Goal: Task Accomplishment & Management: Use online tool/utility

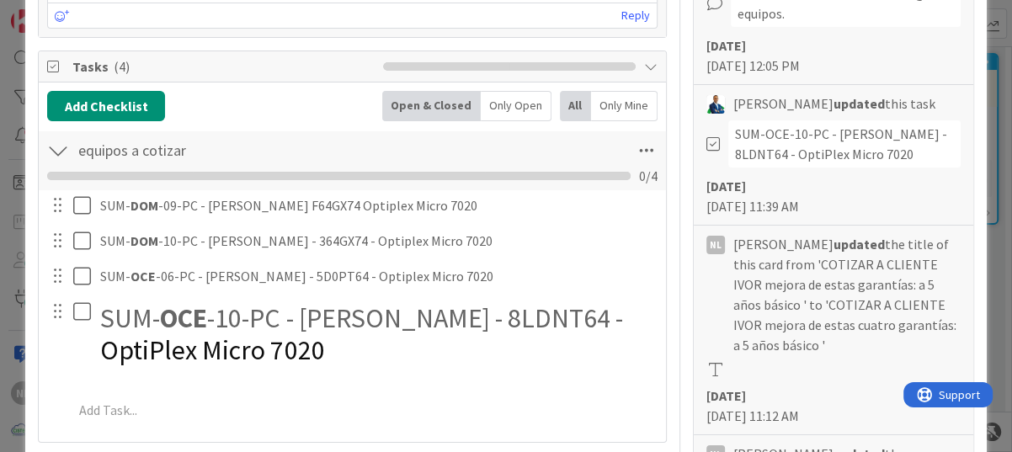
scroll to position [505, 0]
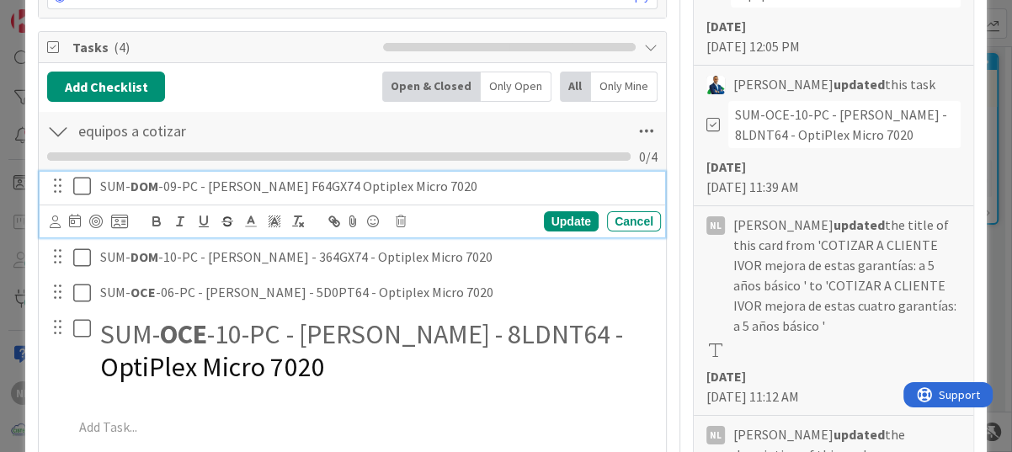
drag, startPoint x: 358, startPoint y: 187, endPoint x: 382, endPoint y: 184, distance: 24.6
click at [371, 185] on p "SUM- DOM -09-PC - [PERSON_NAME] F64GX74 Optiplex Micro 7020" at bounding box center [377, 186] width 554 height 19
drag, startPoint x: 382, startPoint y: 184, endPoint x: 481, endPoint y: 182, distance: 98.5
click at [481, 182] on p "SUM- DOM -09-PC - [PERSON_NAME] F64GX74 Optiplex Micro 7020" at bounding box center [377, 186] width 554 height 19
drag, startPoint x: 355, startPoint y: 184, endPoint x: 487, endPoint y: 182, distance: 131.3
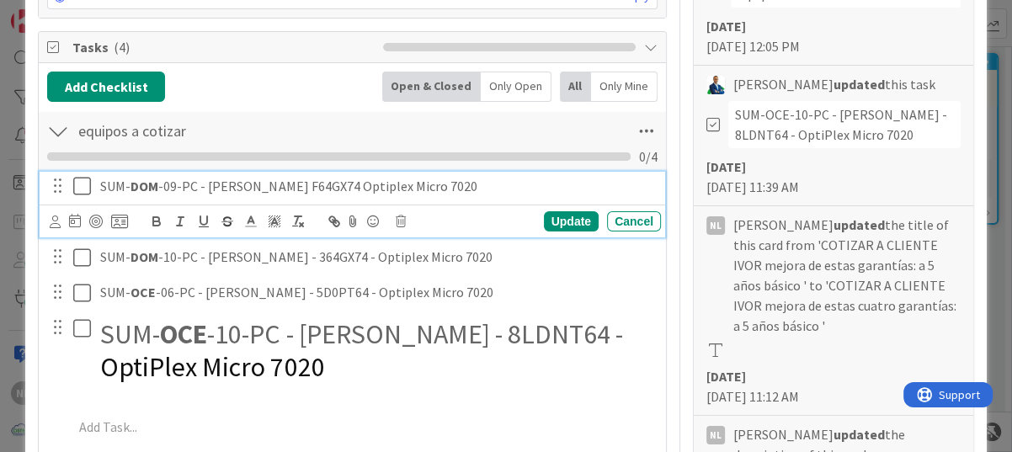
click at [487, 182] on p "SUM- DOM -09-PC - [PERSON_NAME] F64GX74 Optiplex Micro 7020" at bounding box center [377, 186] width 554 height 19
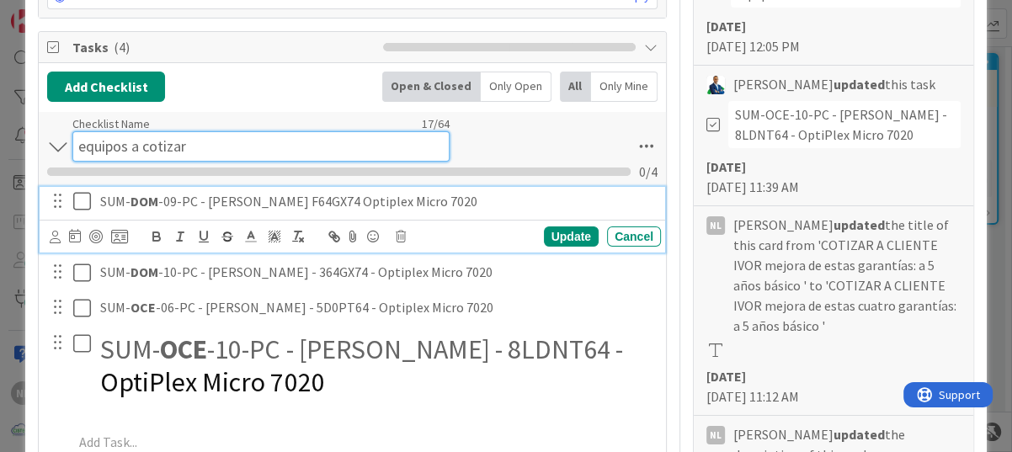
drag, startPoint x: 430, startPoint y: 182, endPoint x: 338, endPoint y: 125, distance: 108.9
click at [318, 131] on input "equipos a cotizar" at bounding box center [260, 146] width 377 height 30
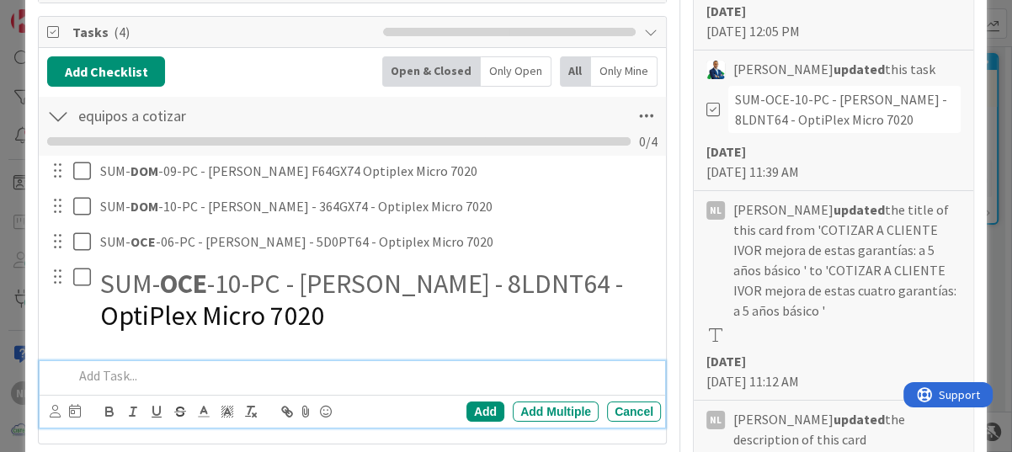
drag, startPoint x: 572, startPoint y: 380, endPoint x: 563, endPoint y: 385, distance: 9.8
click at [572, 382] on p at bounding box center [363, 375] width 581 height 19
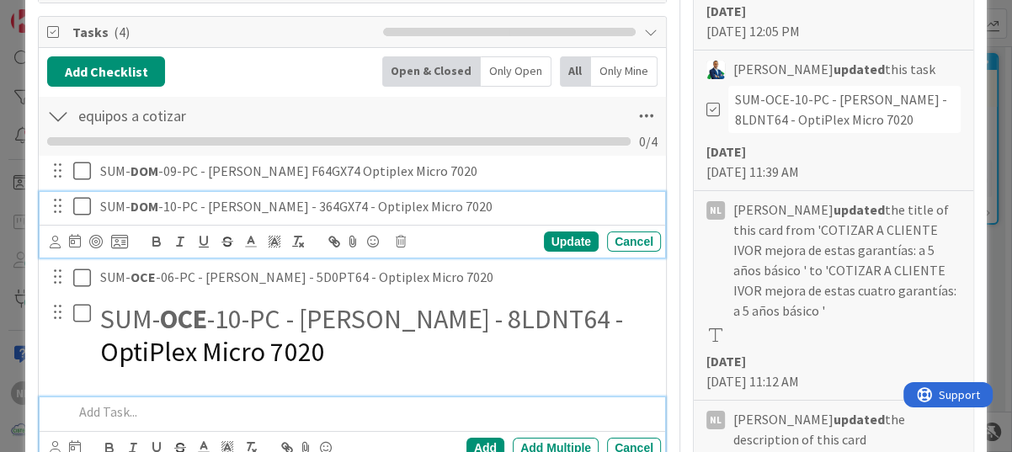
drag, startPoint x: 359, startPoint y: 205, endPoint x: 476, endPoint y: 206, distance: 117.9
click at [476, 206] on p "SUM- DOM -10-PC - [PERSON_NAME] - 364GX74 - Optiplex Micro 7020" at bounding box center [377, 206] width 554 height 19
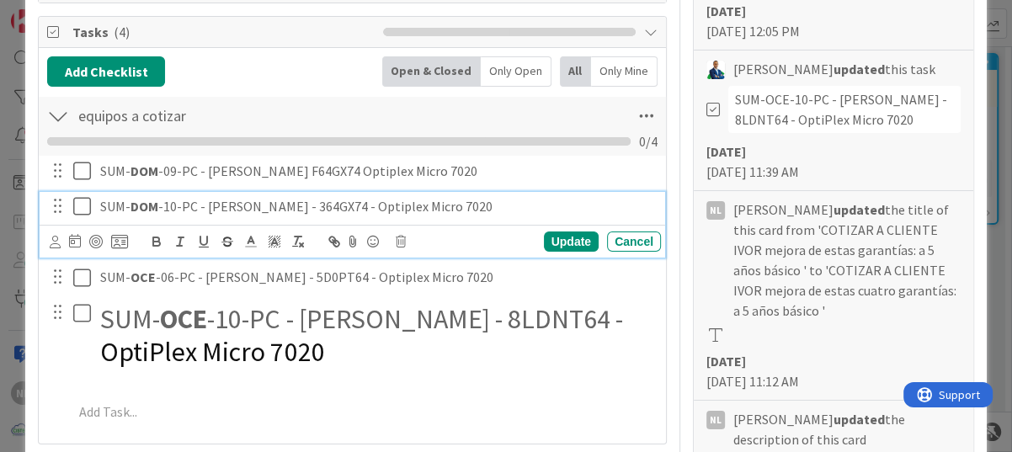
copy p "Optiplex Micro 7020"
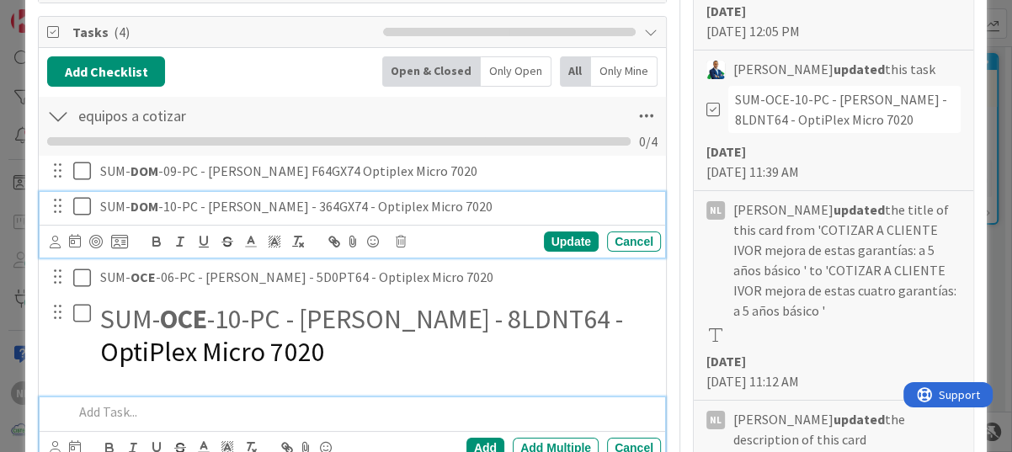
click at [602, 419] on div at bounding box center [363, 411] width 594 height 29
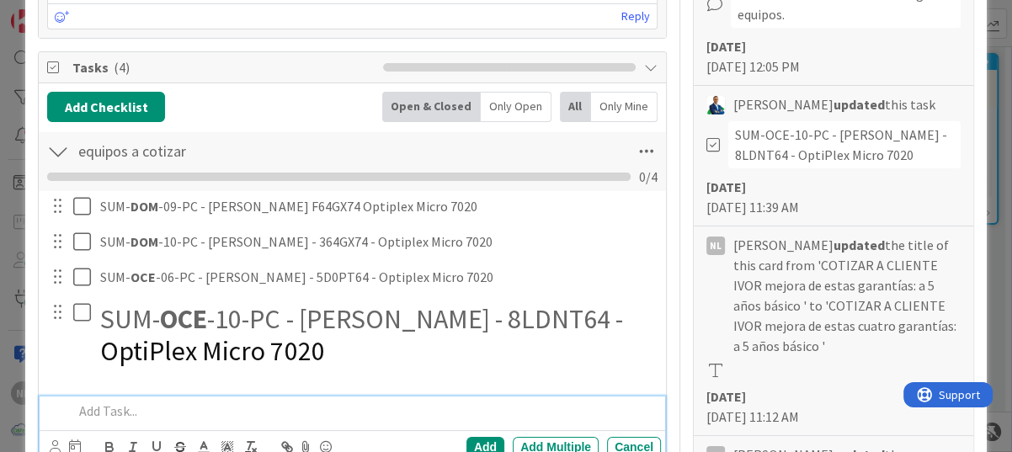
scroll to position [737, 0]
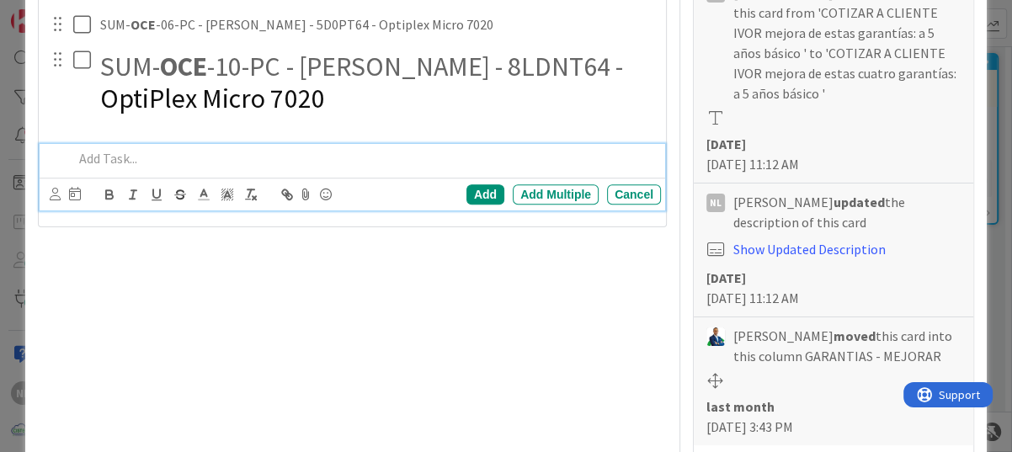
click at [411, 343] on div "Title 73 / 128 COTIZAR A CLIENTE [PERSON_NAME] mejora de estas cuatro garantías…" at bounding box center [352, 444] width 629 height 2232
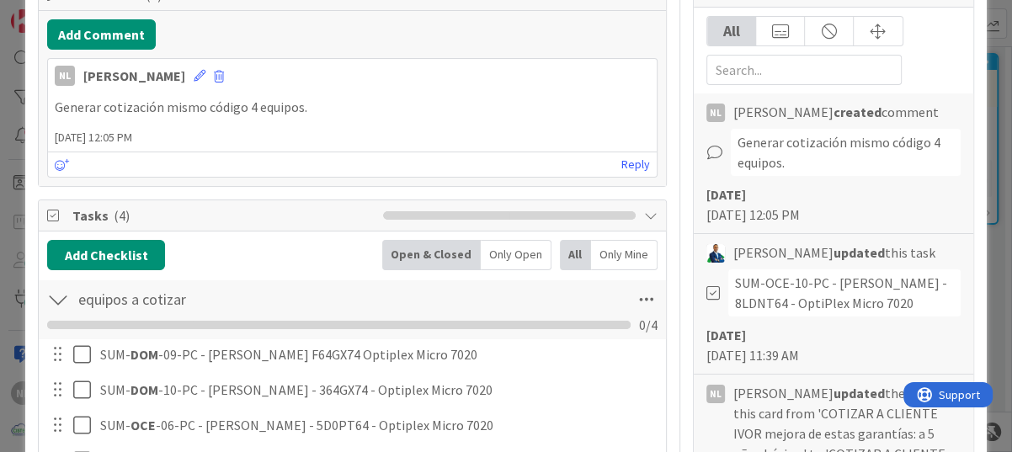
scroll to position [505, 0]
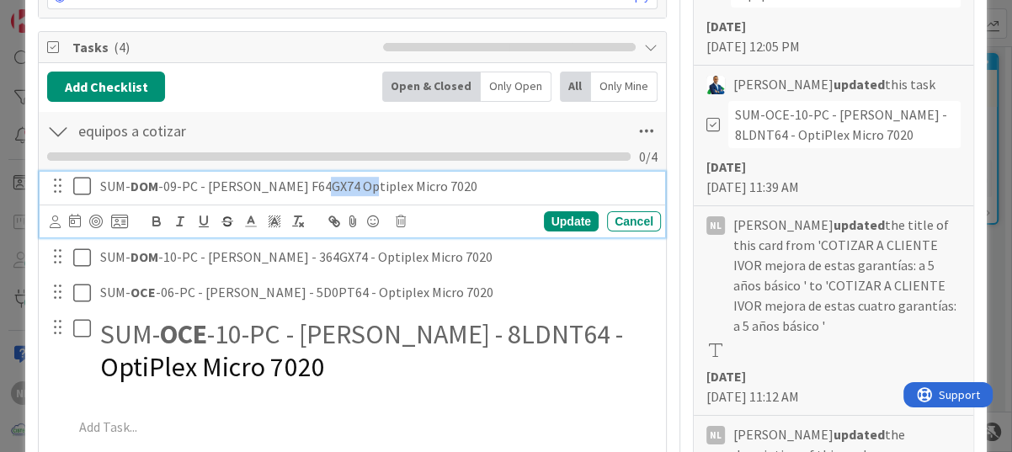
drag, startPoint x: 304, startPoint y: 182, endPoint x: 350, endPoint y: 184, distance: 46.4
click at [350, 184] on p "SUM- DOM -09-PC - [PERSON_NAME] F64GX74 Optiplex Micro 7020" at bounding box center [377, 186] width 554 height 19
copy p "F64GX74"
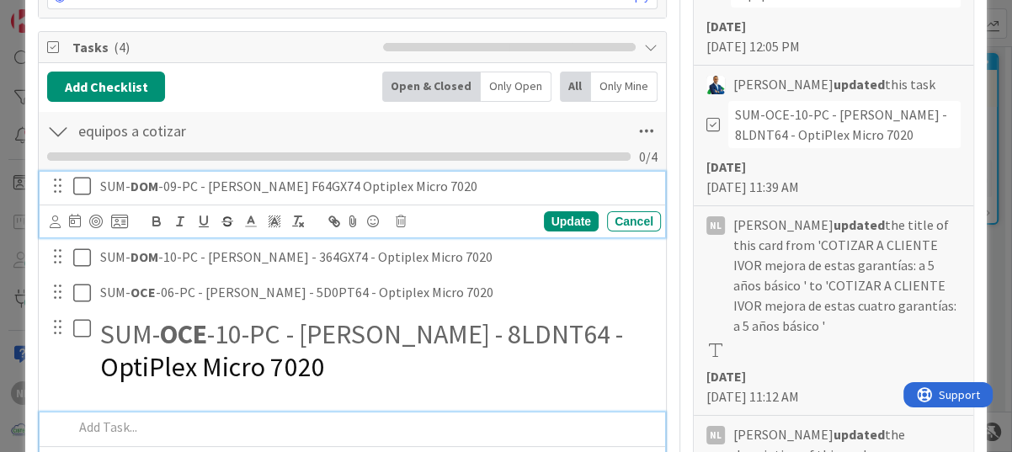
click at [537, 418] on p at bounding box center [363, 427] width 581 height 19
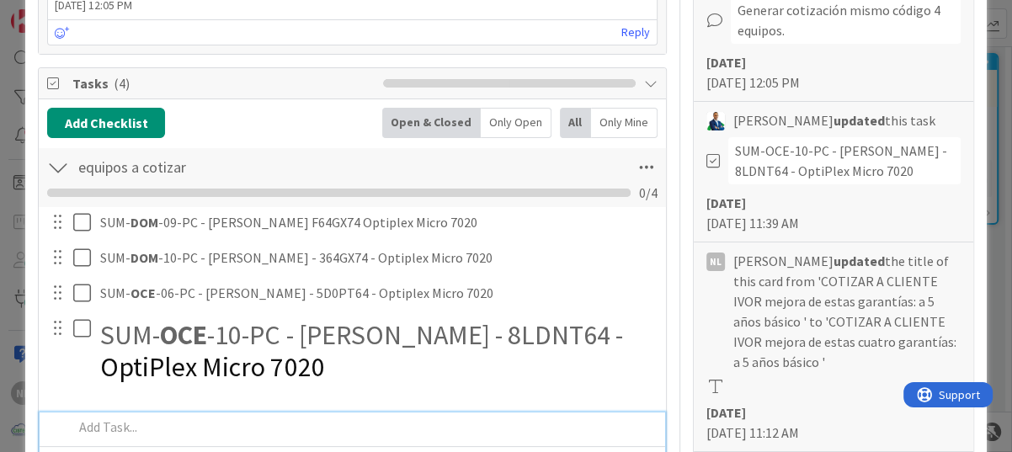
scroll to position [553, 0]
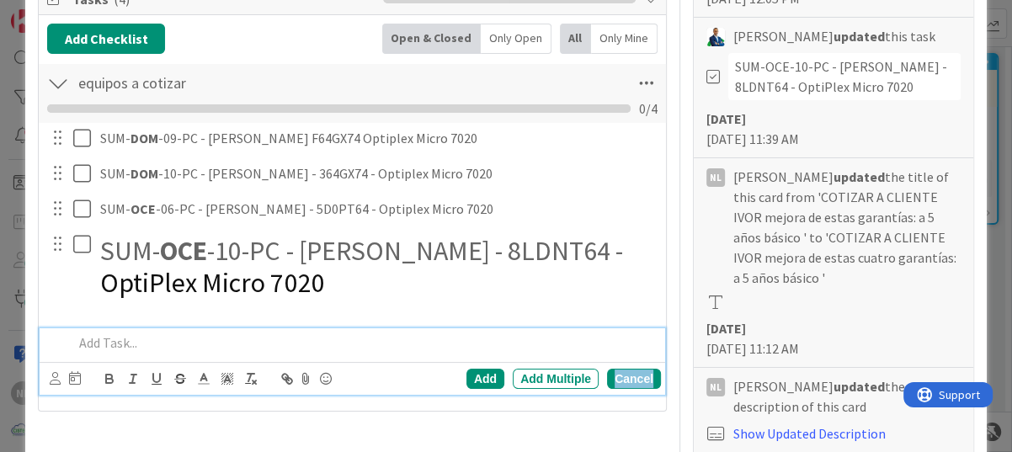
click at [629, 376] on div "Cancel" at bounding box center [634, 379] width 54 height 20
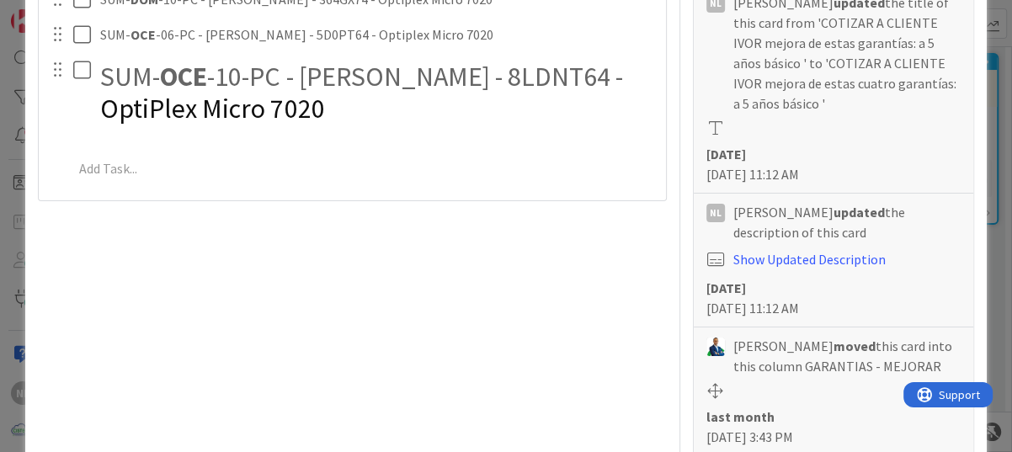
scroll to position [758, 0]
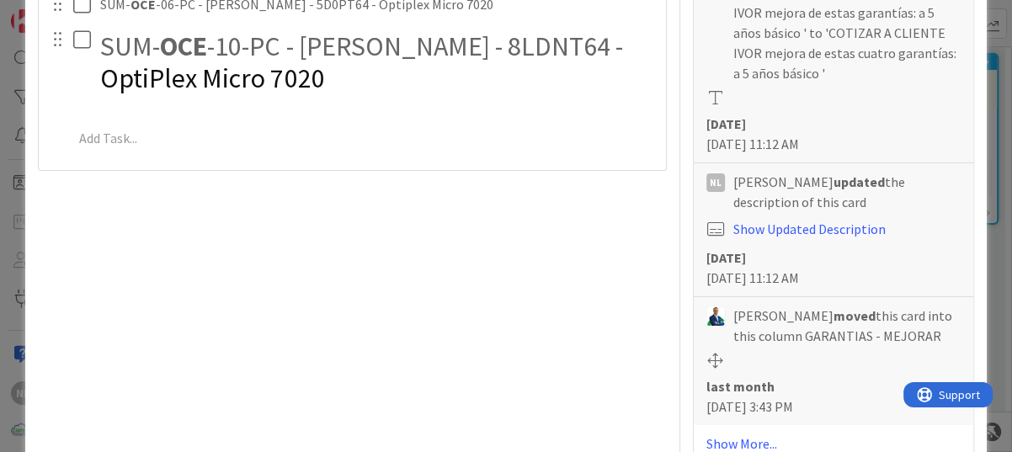
click at [498, 307] on div "Title 73 / 128 COTIZAR A CLIENTE [PERSON_NAME] mejora de estas cuatro garantías…" at bounding box center [352, 424] width 629 height 2232
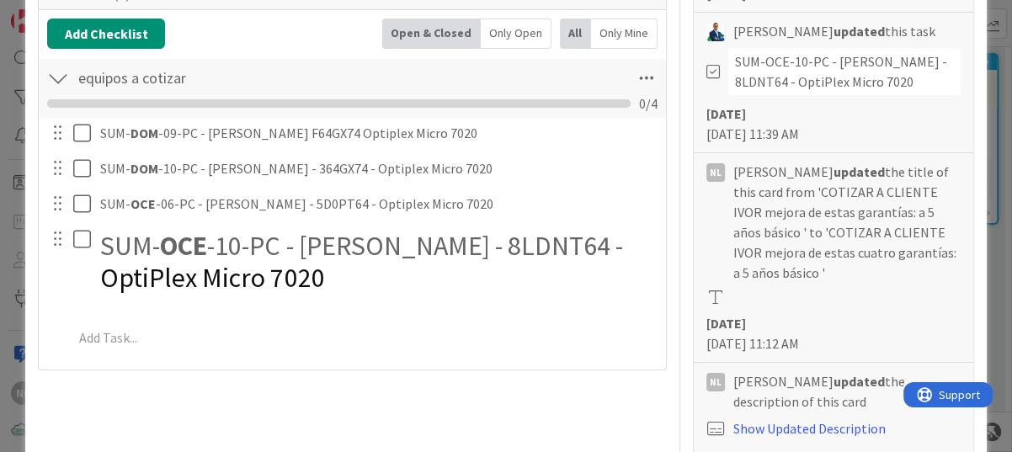
scroll to position [589, 0]
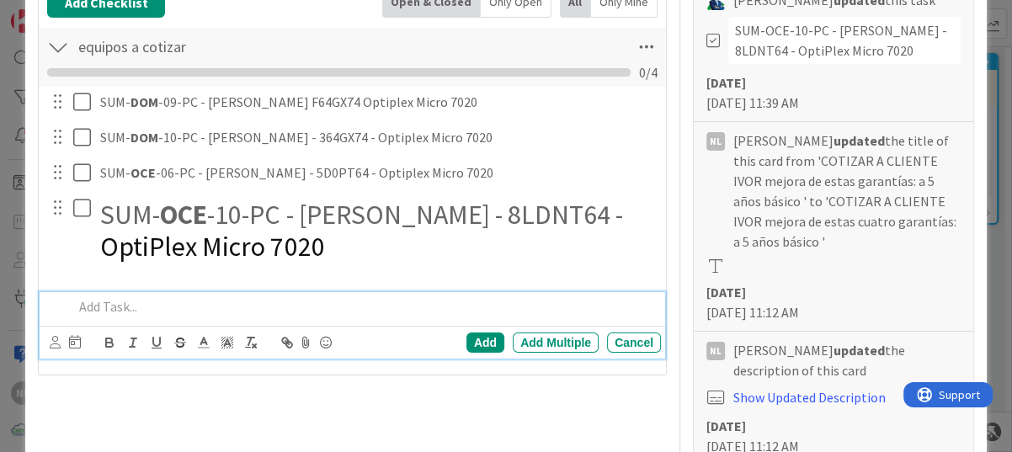
click at [415, 297] on p at bounding box center [363, 306] width 581 height 19
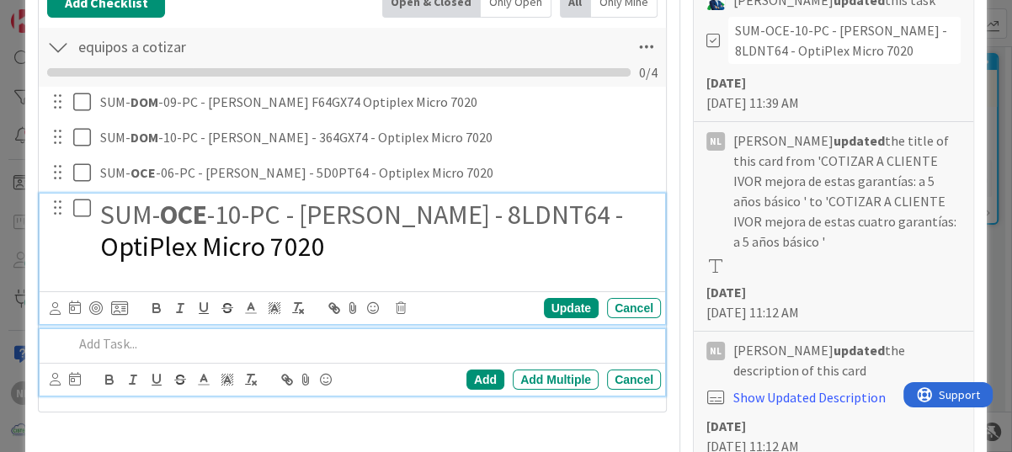
click at [368, 253] on h1 "SUM- OCE -10-PC - [PERSON_NAME] - 8LDNT64 - OptiPlex Micro 7020" at bounding box center [377, 231] width 554 height 65
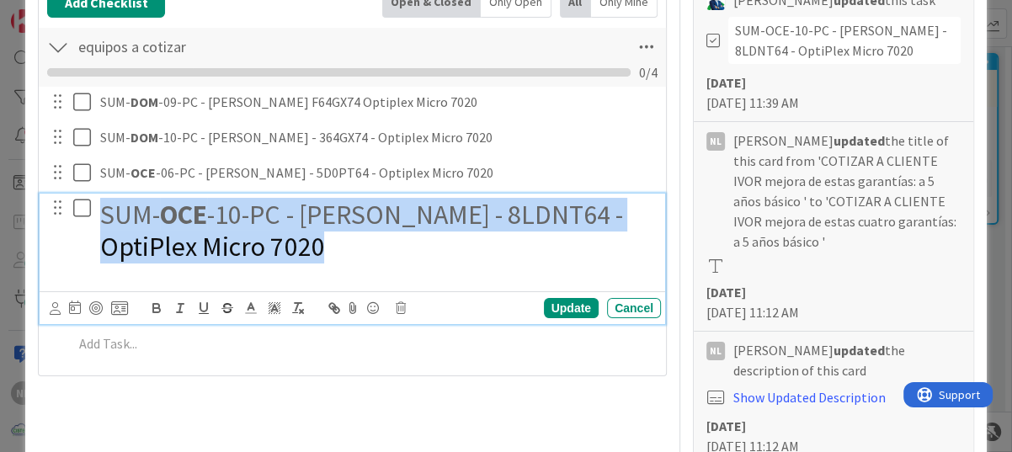
drag, startPoint x: 364, startPoint y: 255, endPoint x: 83, endPoint y: 205, distance: 284.7
click at [83, 205] on div "SUM- OCE -10-PC - [PERSON_NAME] - 8LDNT64 - OptiPlex Micro 7020" at bounding box center [353, 241] width 614 height 94
click at [411, 251] on h1 "SUM- OCE -10-PC - [PERSON_NAME] - 8LDNT64 - OptiPlex Micro 7020" at bounding box center [377, 231] width 554 height 65
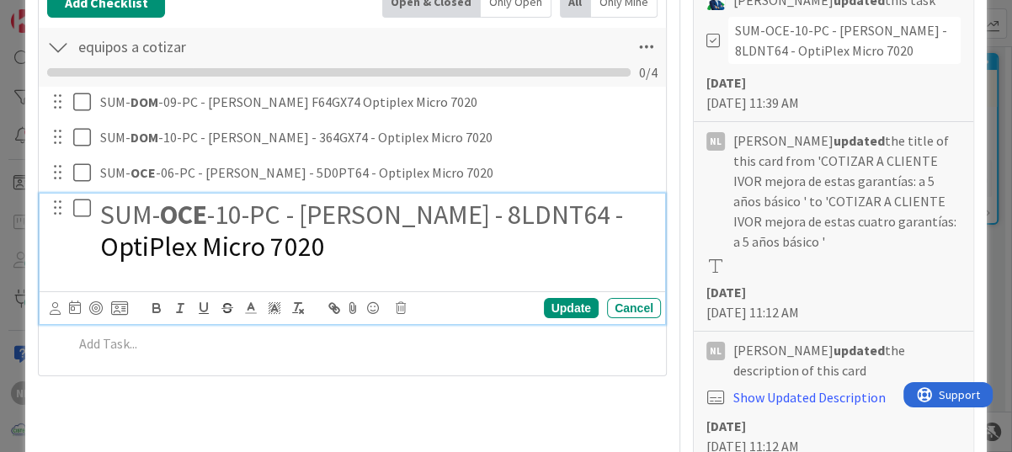
click at [378, 253] on h1 "SUM- OCE -10-PC - [PERSON_NAME] - 8LDNT64 - OptiPlex Micro 7020" at bounding box center [377, 231] width 554 height 65
click at [377, 256] on h1 "SUM- OCE -10-PC - [PERSON_NAME] - 8LDNT64 - OptiPlex Micro 7020" at bounding box center [377, 231] width 554 height 65
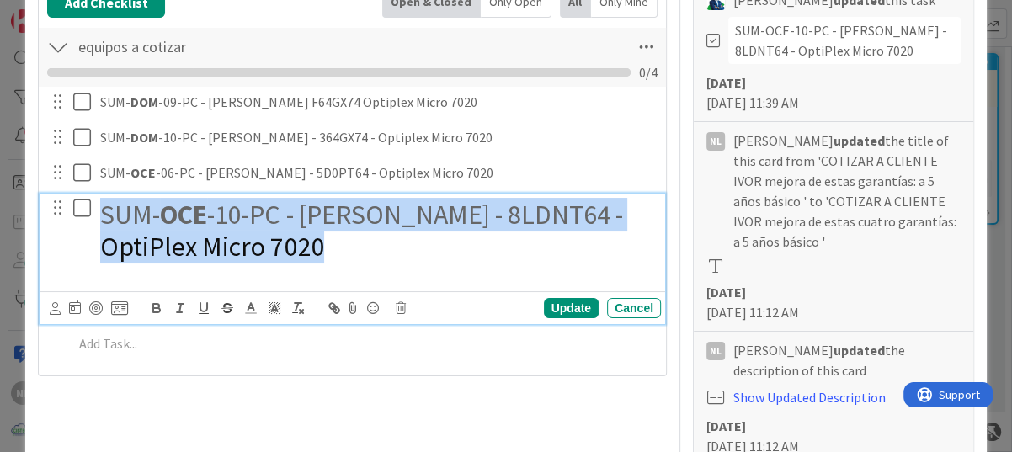
drag, startPoint x: 377, startPoint y: 256, endPoint x: 98, endPoint y: 213, distance: 282.7
click at [98, 213] on div "SUM- OCE -10-PC - [PERSON_NAME] - 8LDNT64 - OptiPlex Micro 7020" at bounding box center [376, 241] width 567 height 94
copy h1 "SUM- OCE -10-PC - [PERSON_NAME] - 8LDNT64 - OptiPlex Micro 7020"
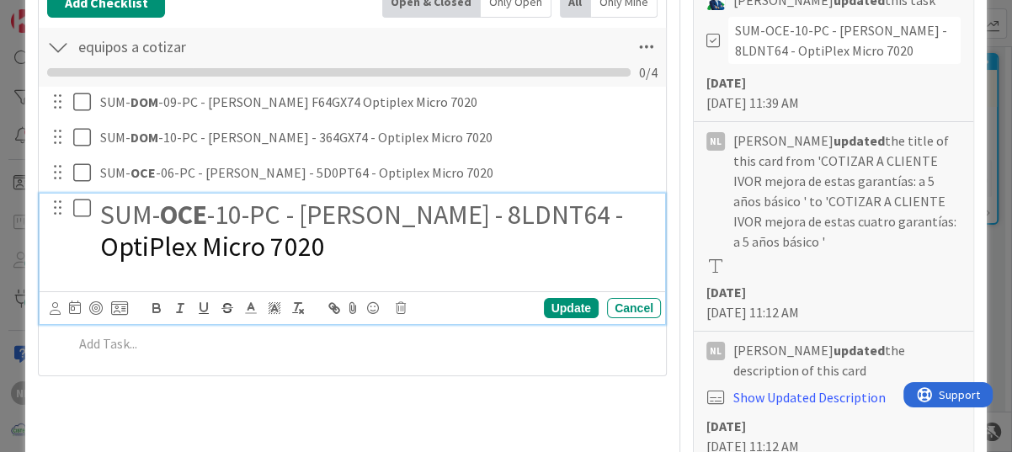
click at [146, 358] on div "SUM- DOM -09-PC - [PERSON_NAME] F64GX74 Optiplex Micro 7020 Update Cancel SUM- …" at bounding box center [352, 226] width 610 height 279
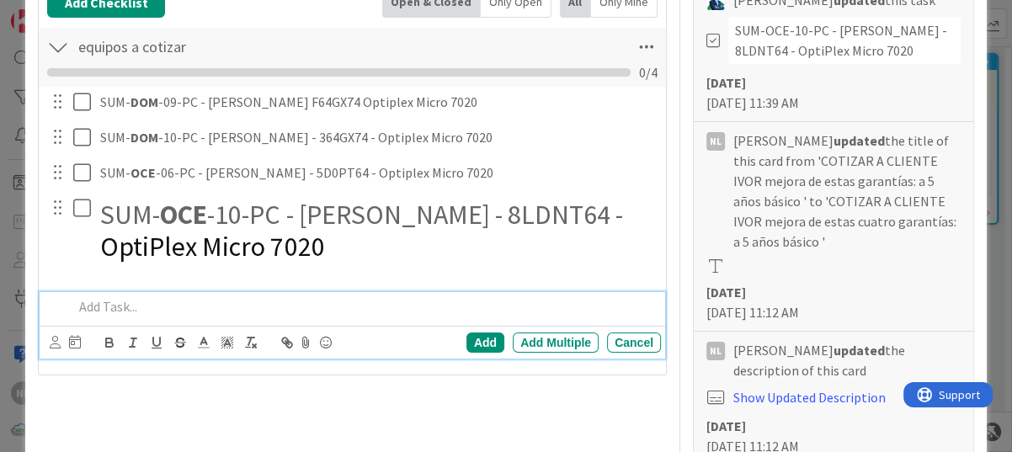
click at [130, 306] on p at bounding box center [363, 306] width 581 height 19
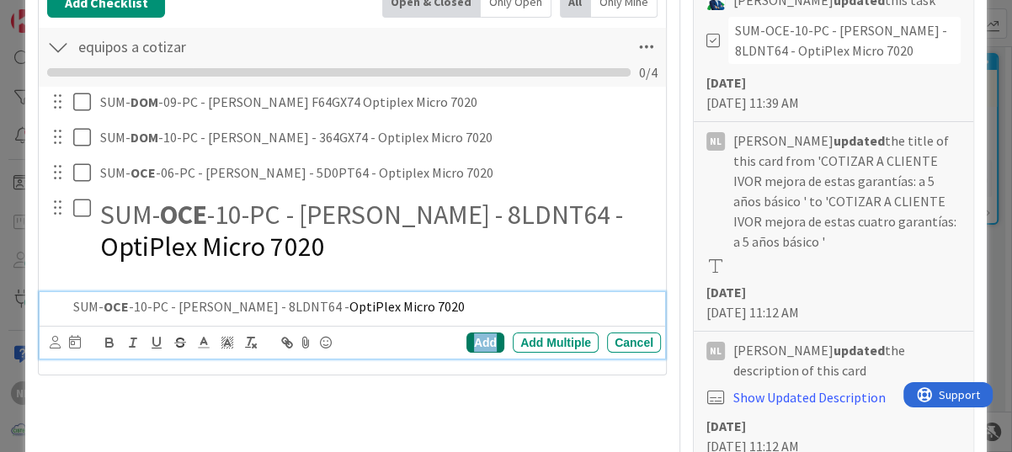
click at [466, 332] on div "Add" at bounding box center [485, 342] width 38 height 20
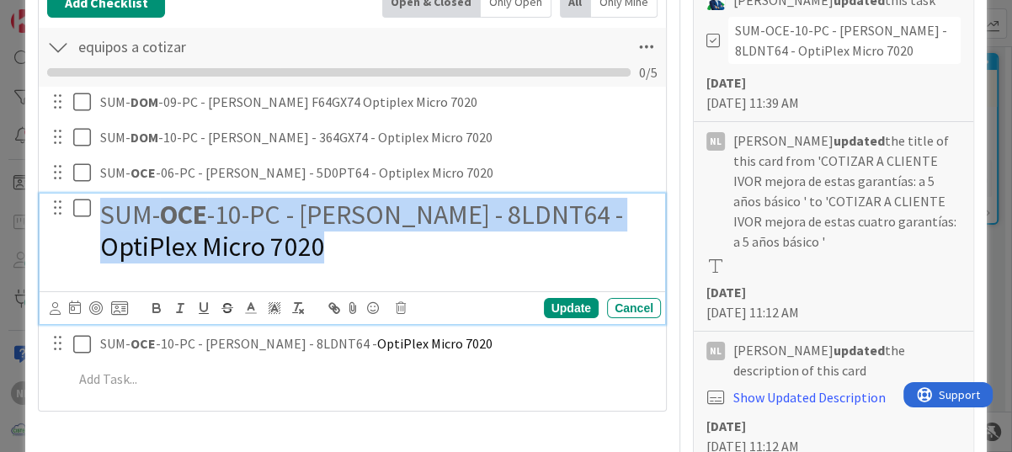
drag, startPoint x: 344, startPoint y: 259, endPoint x: 40, endPoint y: 205, distance: 309.4
click at [40, 205] on div "SUM- OCE -10-PC - [PERSON_NAME] - 8LDNT64 - OptiPlex Micro 7020 Update Cancel" at bounding box center [352, 259] width 625 height 131
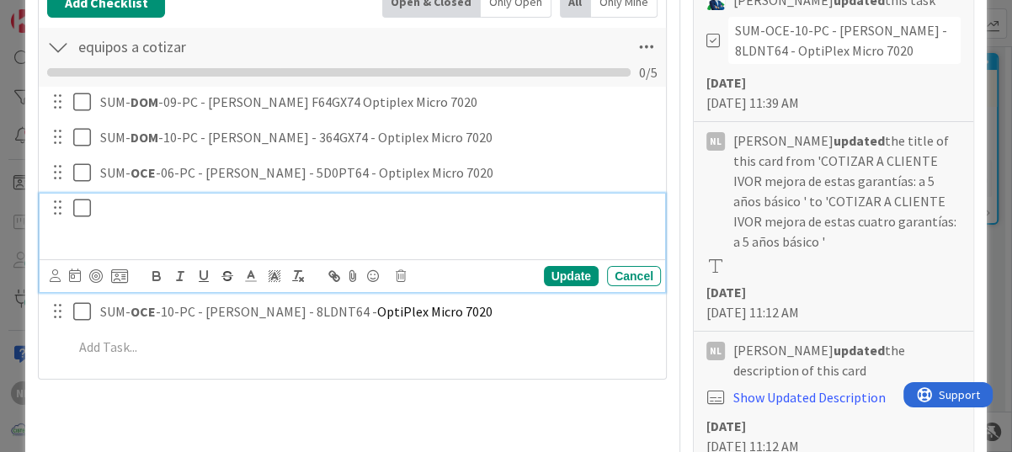
click at [80, 213] on icon at bounding box center [82, 208] width 18 height 20
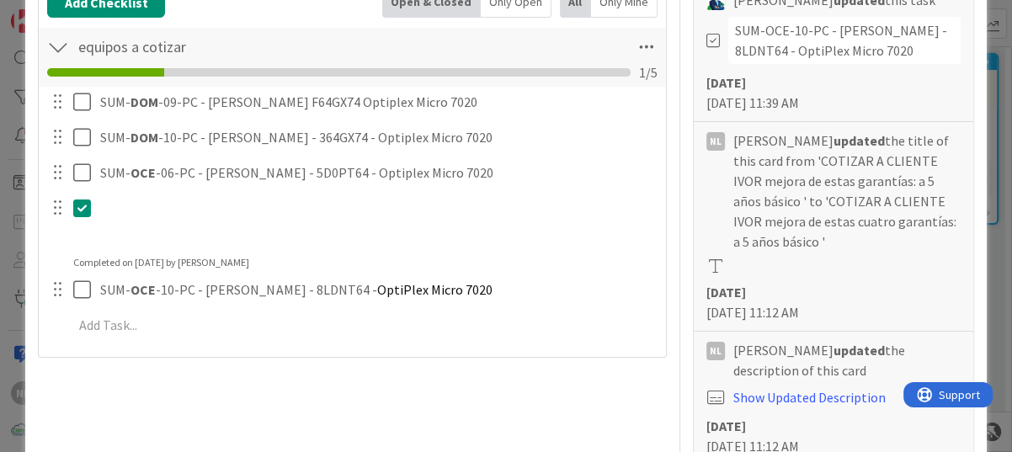
type textarea "x"
click at [57, 210] on div at bounding box center [57, 207] width 22 height 25
click at [123, 204] on h1 at bounding box center [377, 215] width 554 height 32
drag, startPoint x: 58, startPoint y: 212, endPoint x: 520, endPoint y: 237, distance: 462.8
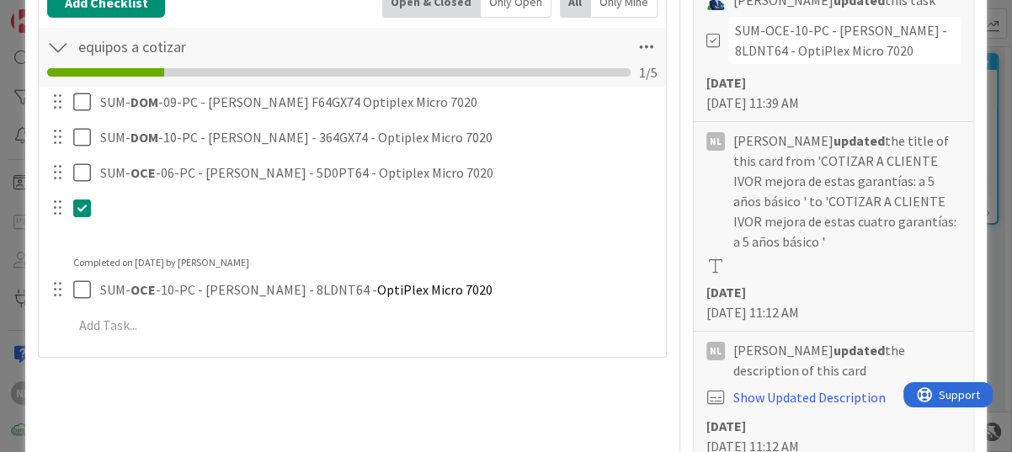
click at [538, 247] on p at bounding box center [377, 240] width 554 height 19
click at [74, 212] on icon at bounding box center [82, 208] width 18 height 20
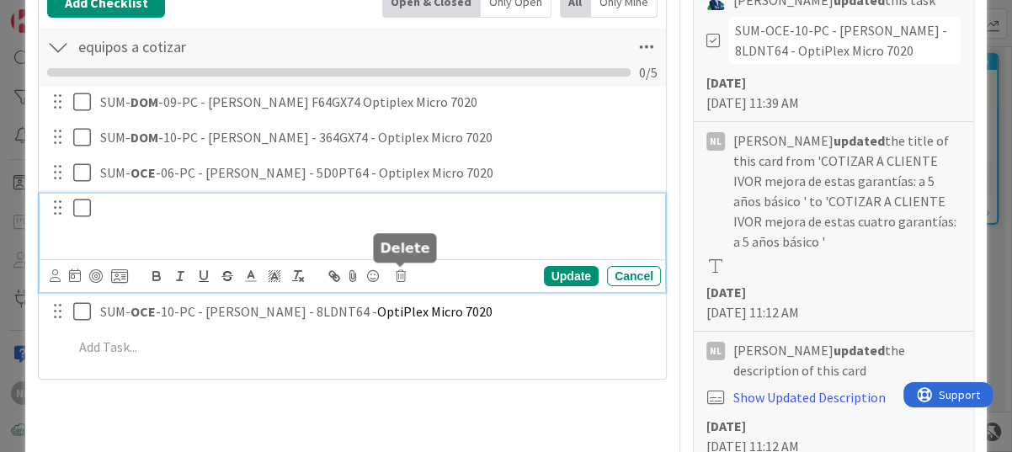
click at [404, 268] on body "NL Kanban ADMINISTRACION 1x 2x 3x 1 GARANTIAS - CORREGUIR Aquí van tarjetas que…" at bounding box center [506, 226] width 1012 height 452
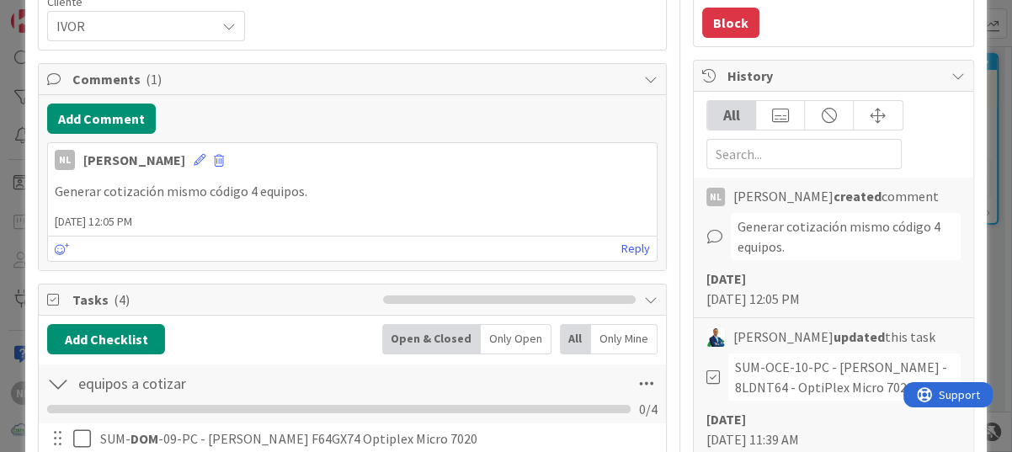
scroll to position [421, 0]
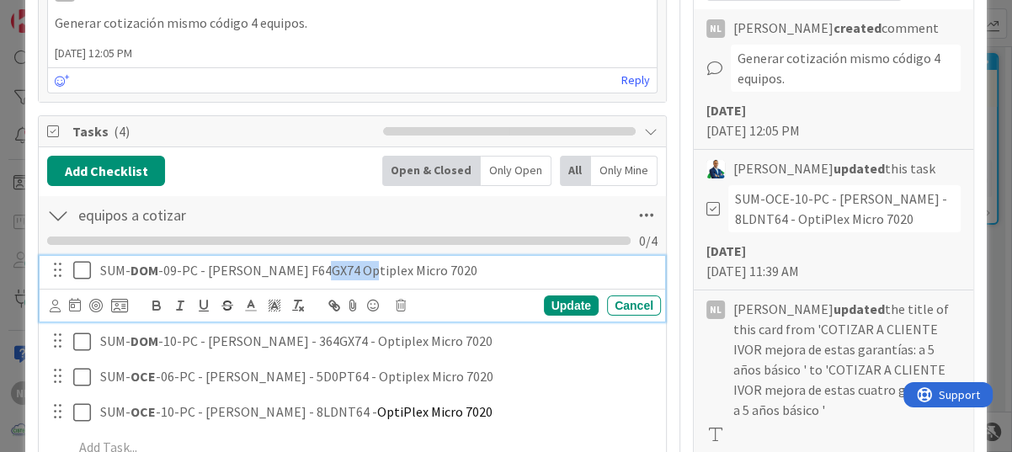
drag, startPoint x: 304, startPoint y: 266, endPoint x: 349, endPoint y: 266, distance: 45.5
click at [349, 266] on p "SUM- DOM -09-PC - [PERSON_NAME] F64GX74 Optiplex Micro 7020" at bounding box center [377, 270] width 554 height 19
copy p "F64GX74"
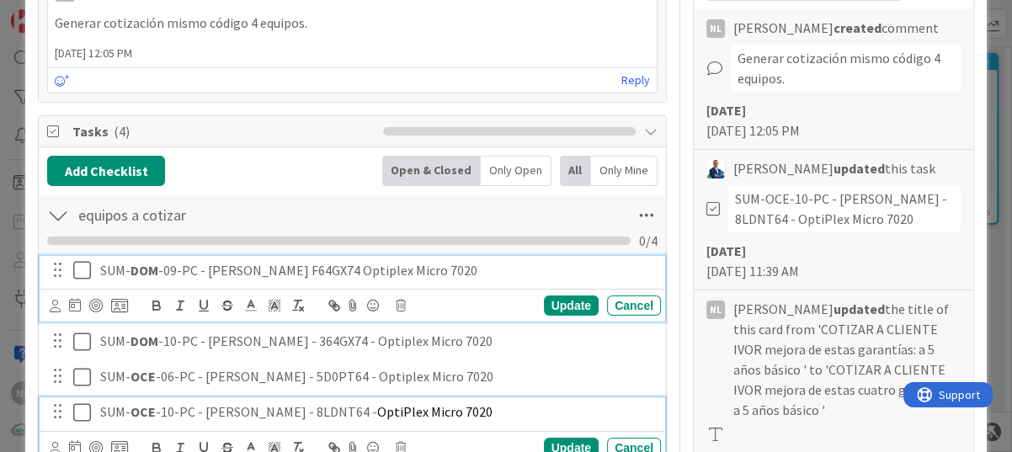
click at [576, 399] on div "SUM- OCE -10-PC - [PERSON_NAME] - 8LDNT64 - OptiPlex Micro 7020" at bounding box center [376, 411] width 567 height 29
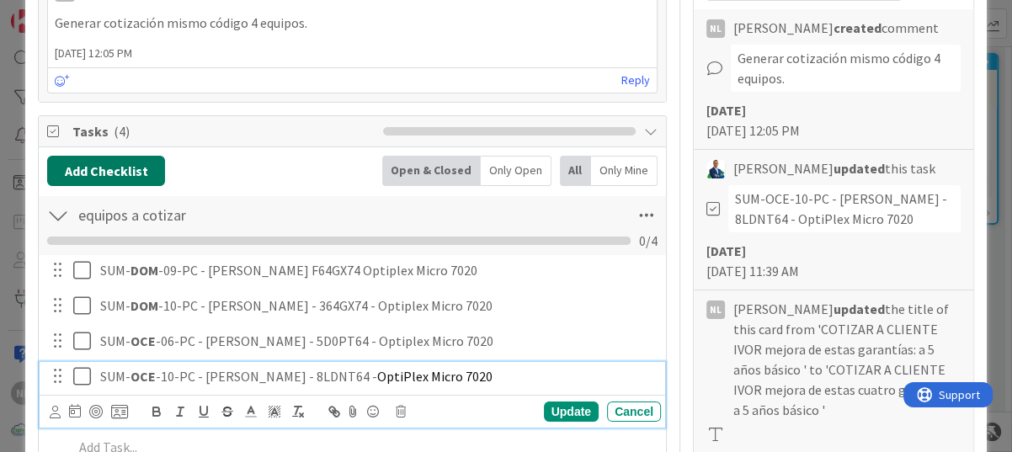
scroll to position [253, 0]
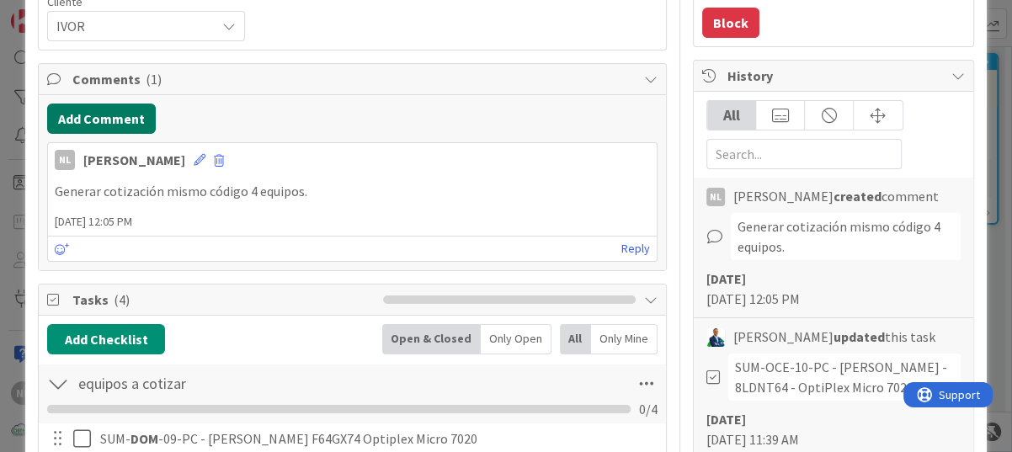
click at [103, 120] on button "Add Comment" at bounding box center [101, 119] width 109 height 30
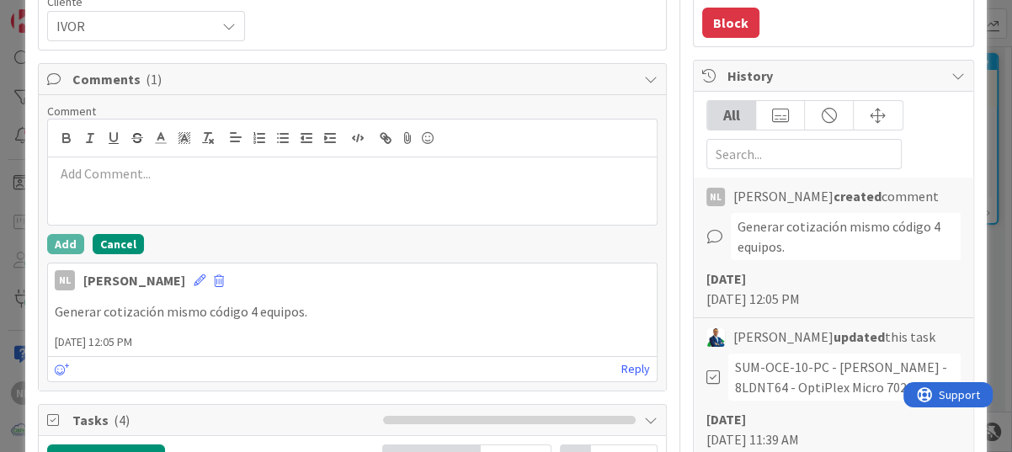
click at [109, 241] on button "Cancel" at bounding box center [118, 244] width 51 height 20
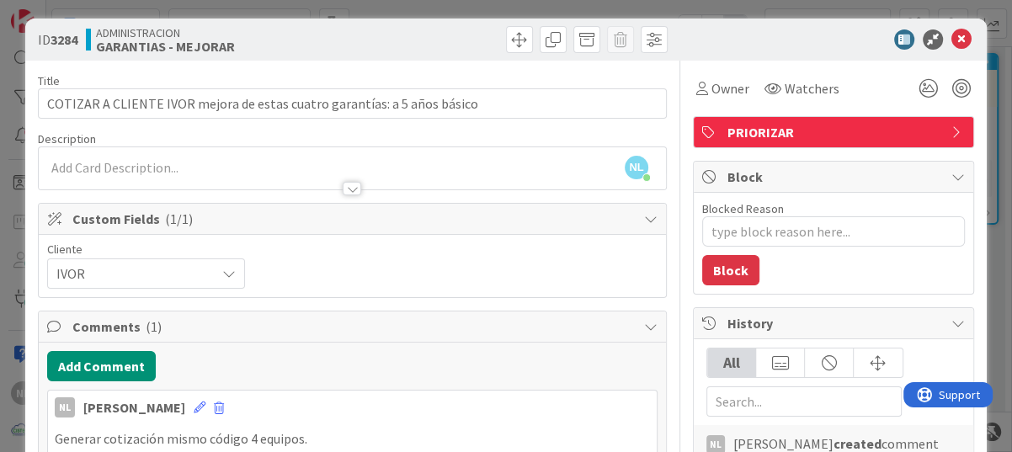
scroll to position [0, 0]
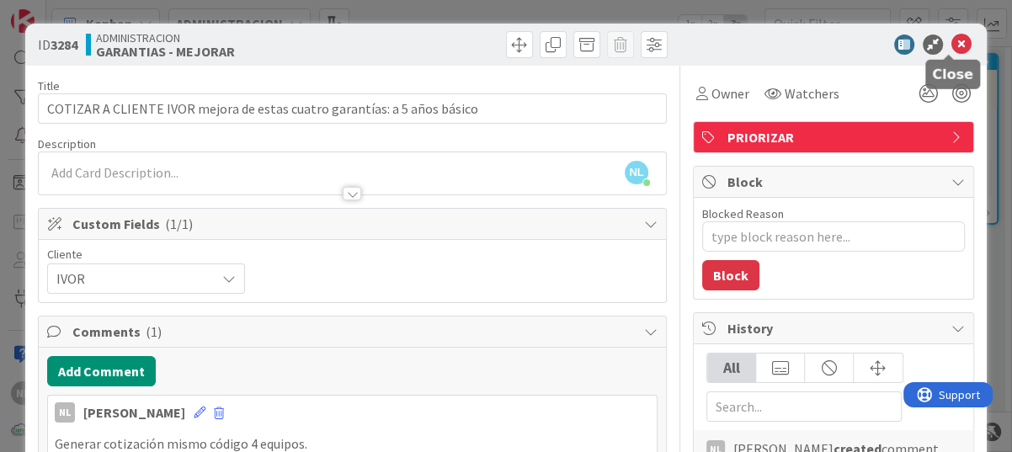
click at [951, 42] on icon at bounding box center [961, 45] width 20 height 20
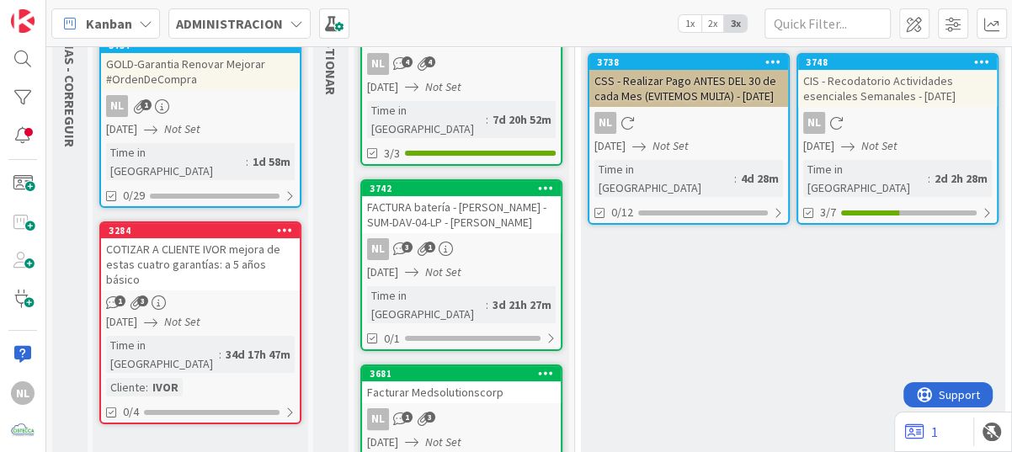
click at [200, 314] on icon "Not Set" at bounding box center [182, 321] width 36 height 15
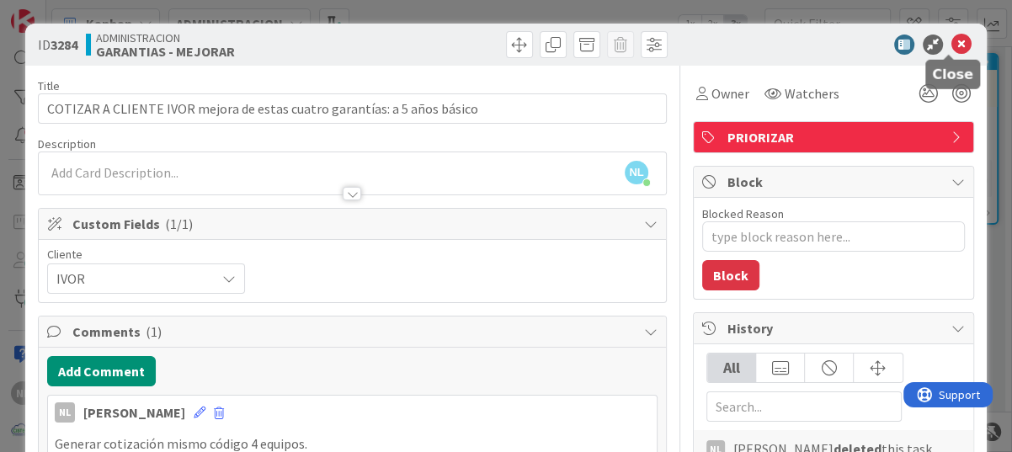
click at [954, 45] on icon at bounding box center [961, 45] width 20 height 20
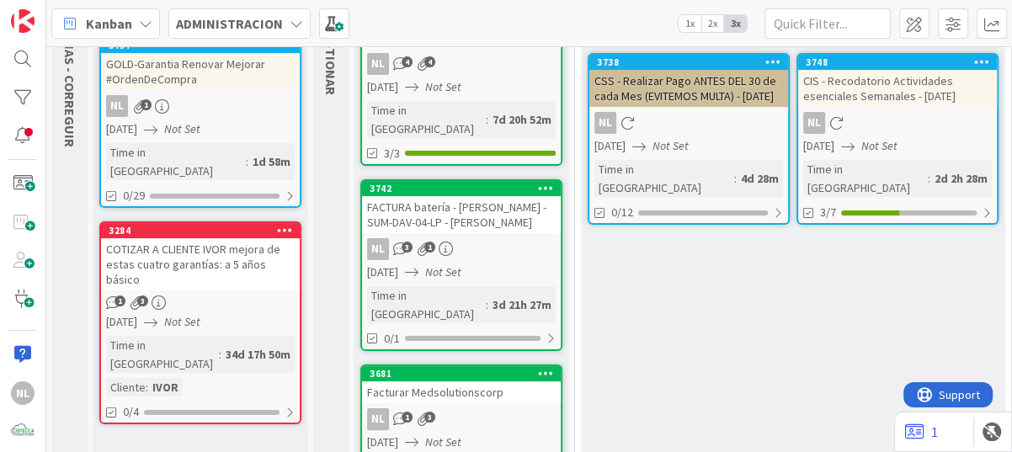
click at [215, 93] on link "3757 GOLD-Garantia Renovar Mejorar #OrdenDeCompra NL 1 [DATE] Not Set Time in […" at bounding box center [200, 122] width 202 height 172
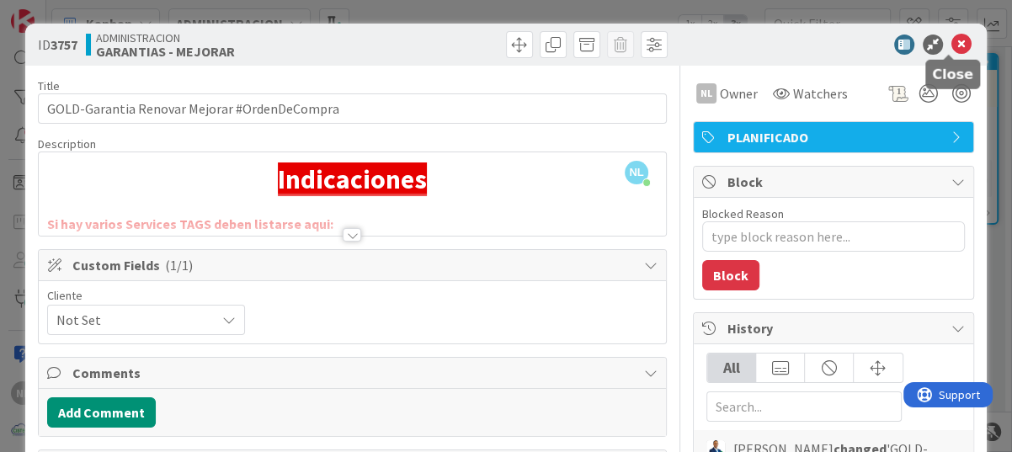
click at [951, 36] on icon at bounding box center [961, 45] width 20 height 20
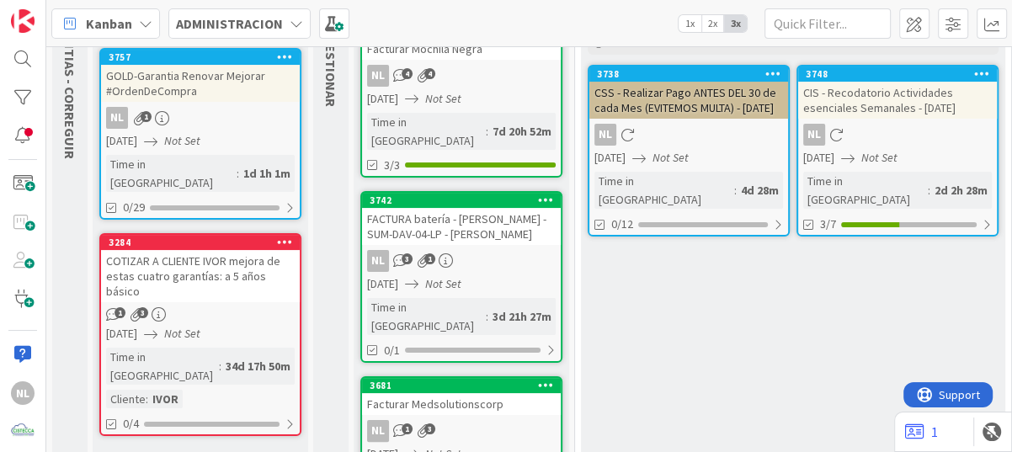
click at [175, 262] on div "COTIZAR A CLIENTE IVOR mejora de estas cuatro garantías: a 5 años básico" at bounding box center [200, 276] width 199 height 52
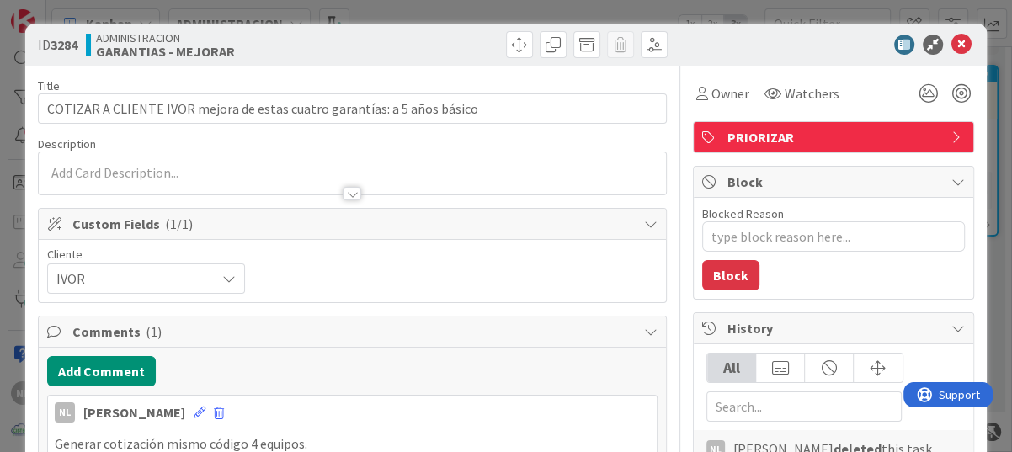
type textarea "x"
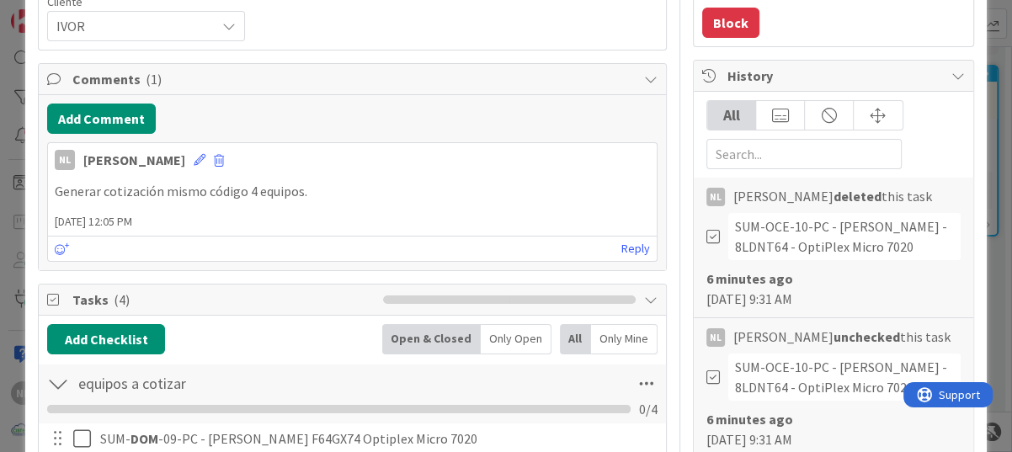
scroll to position [168, 0]
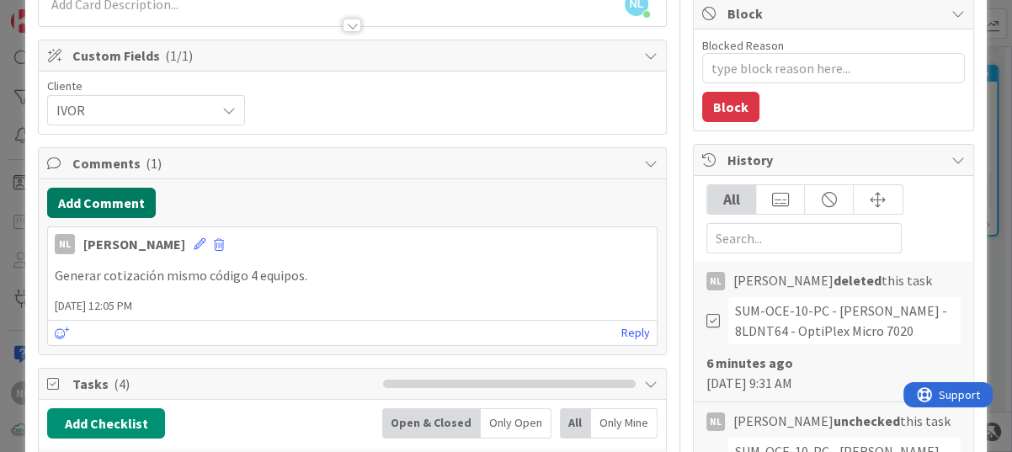
click at [99, 196] on button "Add Comment" at bounding box center [101, 203] width 109 height 30
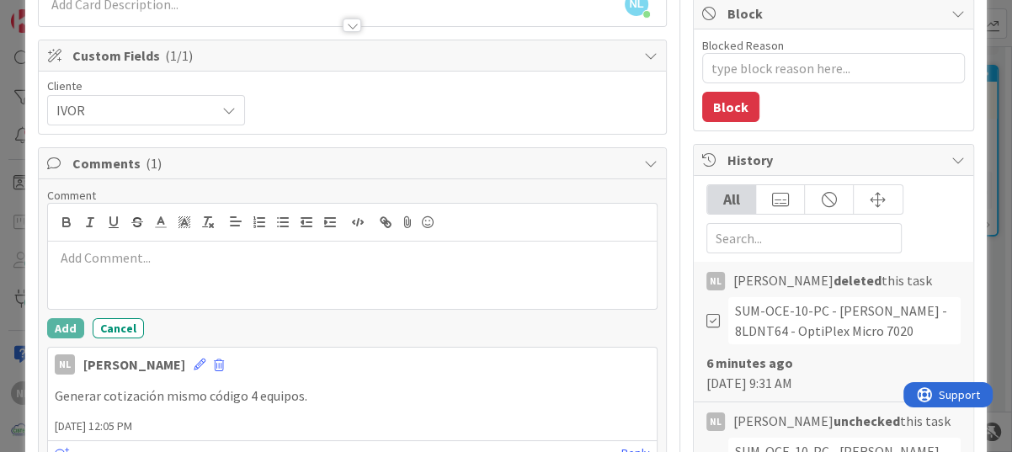
click at [89, 258] on p at bounding box center [352, 257] width 595 height 19
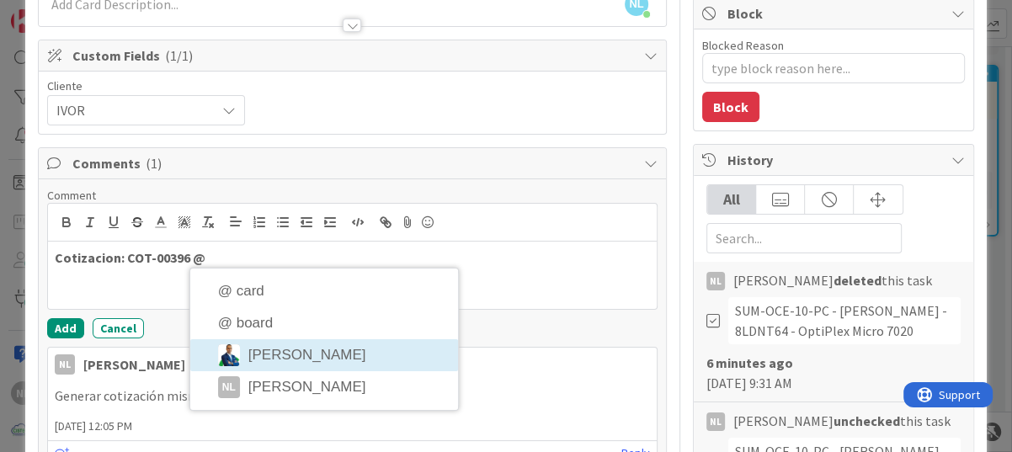
click at [320, 363] on li "[PERSON_NAME]" at bounding box center [324, 355] width 268 height 32
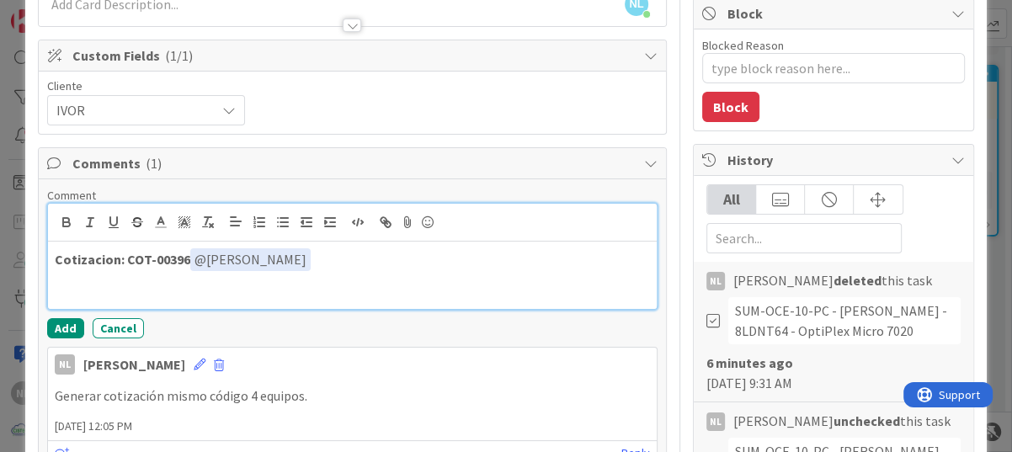
click at [314, 264] on p "Cotizacion: COT-00396 ﻿ @ [PERSON_NAME] ﻿" at bounding box center [352, 259] width 595 height 23
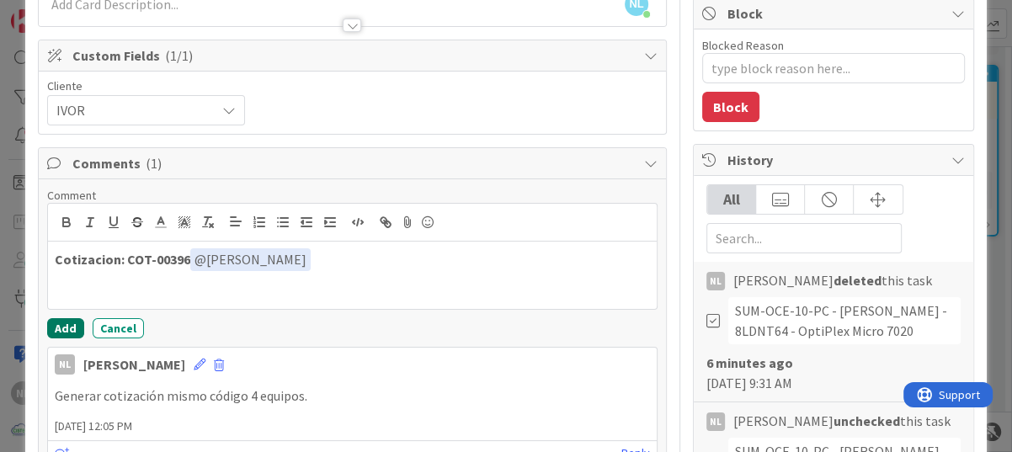
click at [63, 334] on button "Add" at bounding box center [65, 328] width 37 height 20
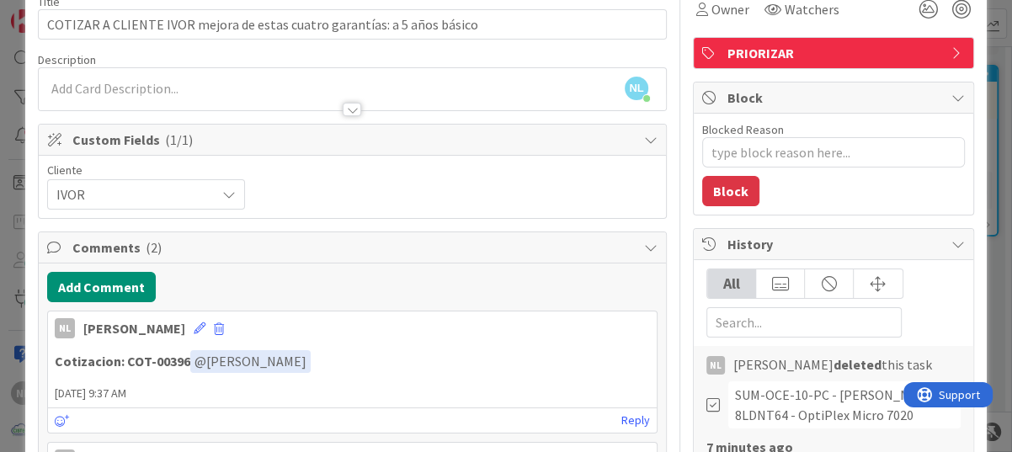
scroll to position [0, 0]
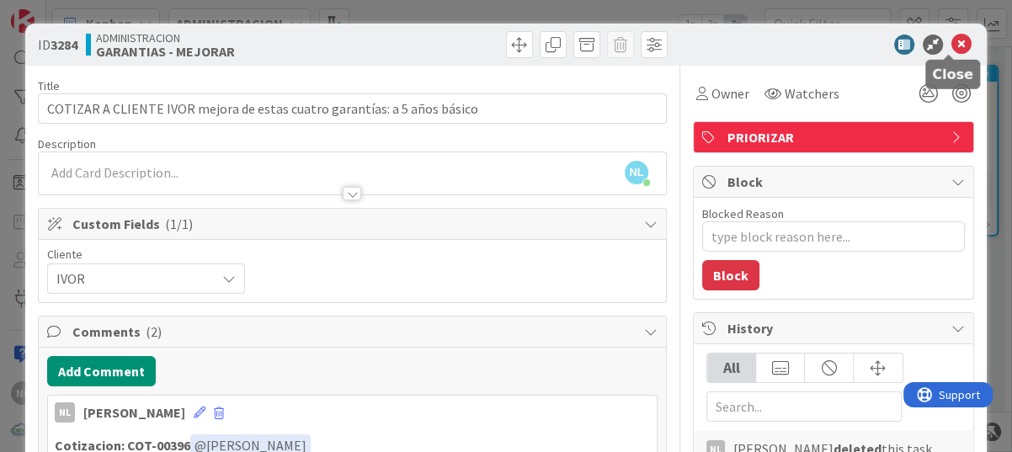
click at [953, 40] on icon at bounding box center [961, 45] width 20 height 20
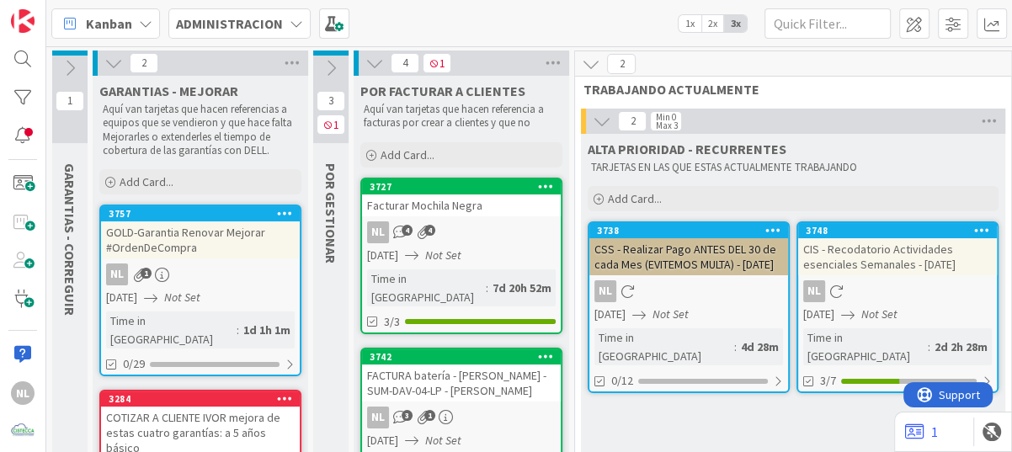
click at [65, 68] on icon at bounding box center [70, 68] width 19 height 19
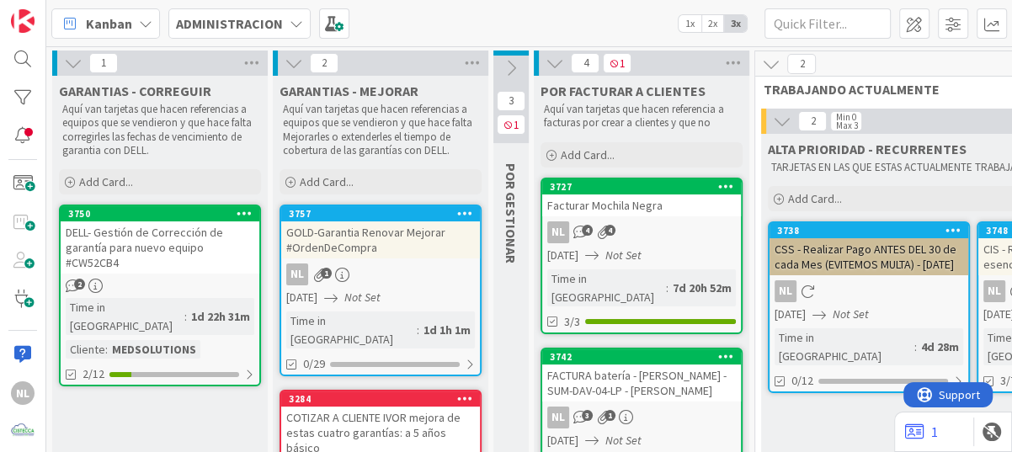
click at [162, 253] on div "DELL- Gestión de Corrección de garantía para nuevo equipo #CW52CB4" at bounding box center [160, 247] width 199 height 52
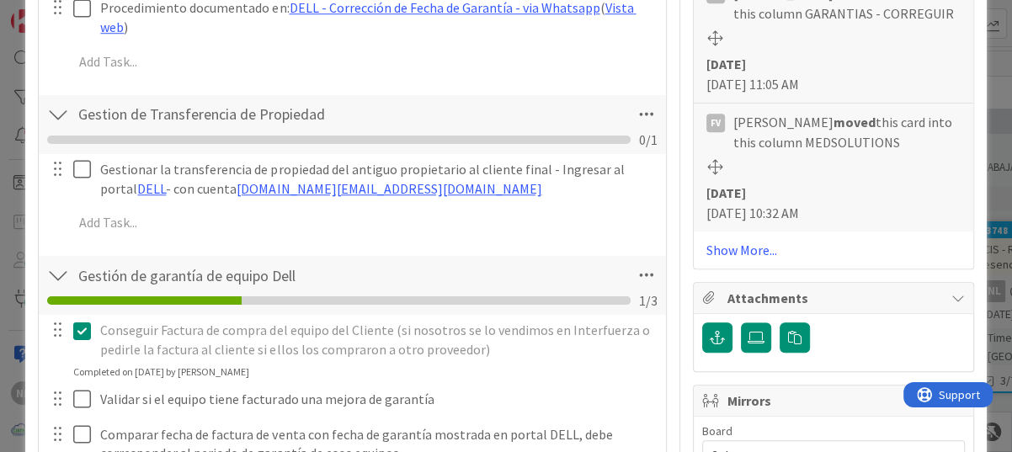
scroll to position [1178, 0]
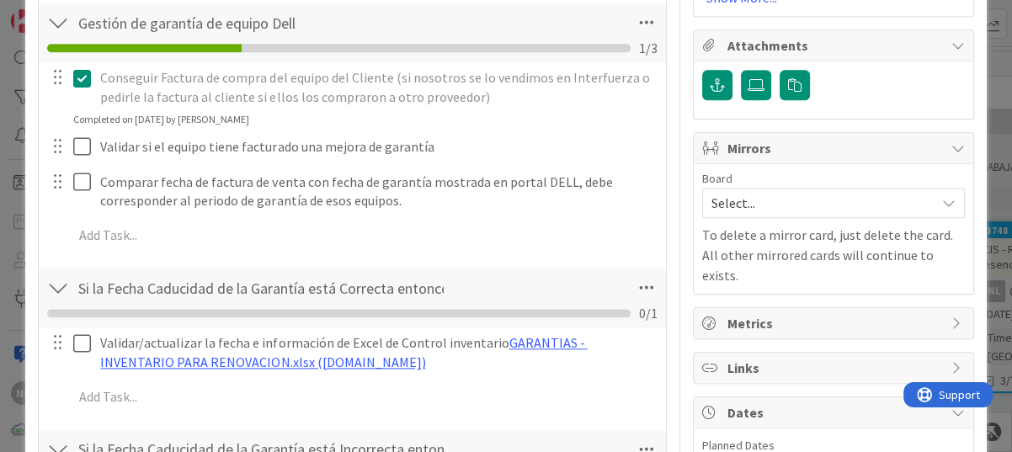
click at [81, 74] on icon at bounding box center [82, 78] width 18 height 20
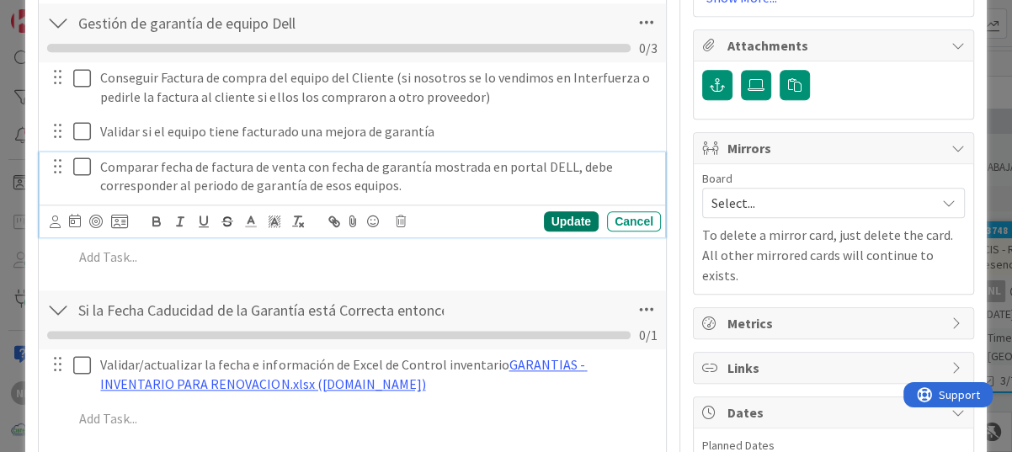
click at [563, 227] on div "Comparar fecha de factura de venta con fecha de garantía mostrada en portal DEL…" at bounding box center [352, 194] width 625 height 85
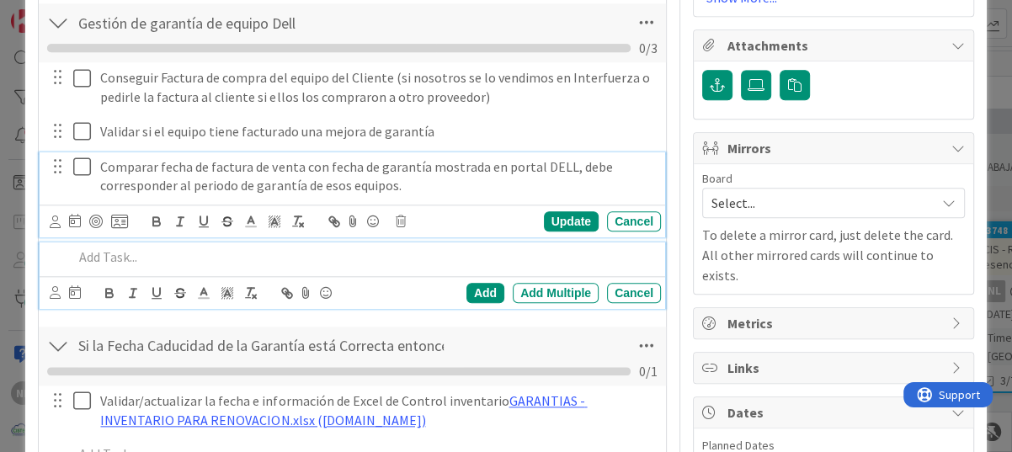
click at [575, 262] on p at bounding box center [363, 256] width 581 height 19
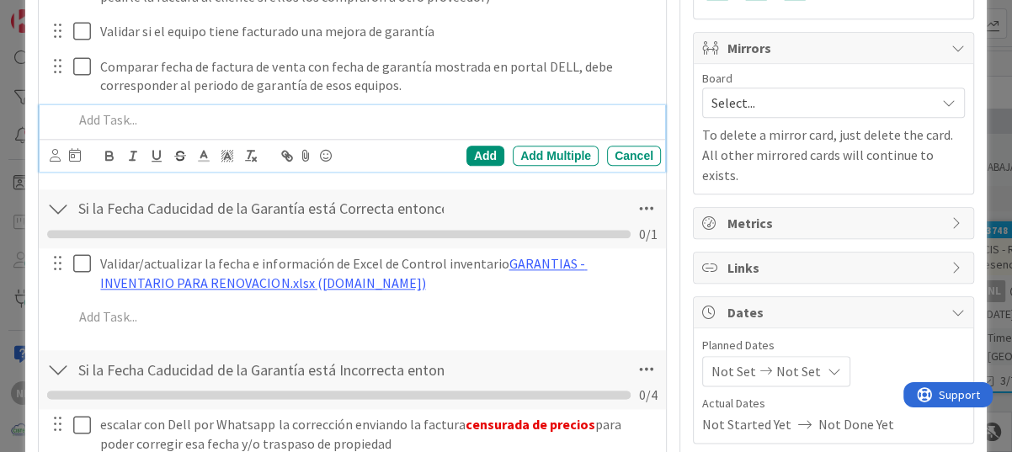
scroll to position [1309, 0]
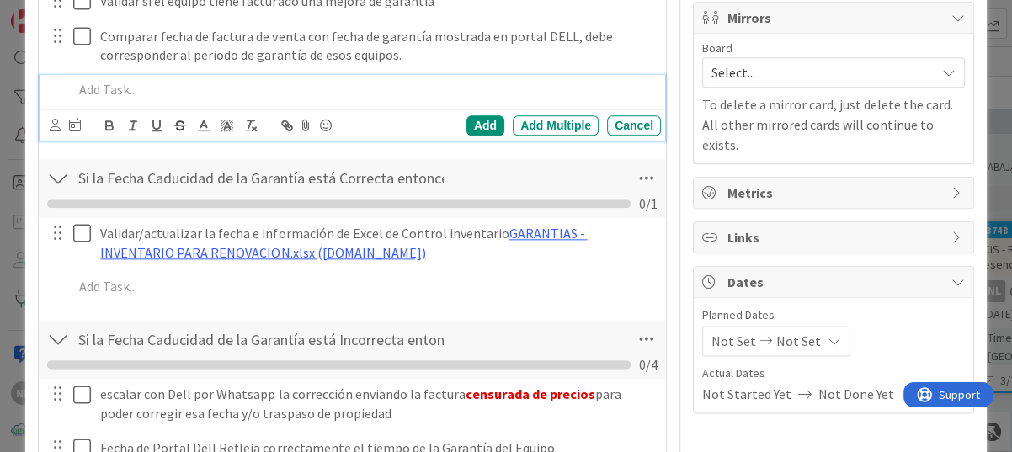
click at [541, 318] on div "Si la Fecha Caducidad de la Garantía está Incorrecta entonces: Checklist Name 6…" at bounding box center [352, 447] width 627 height 258
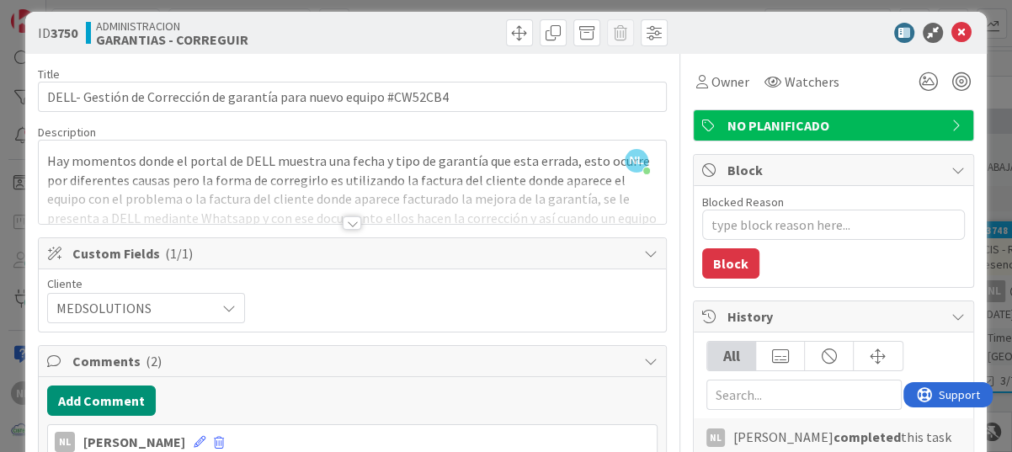
scroll to position [0, 0]
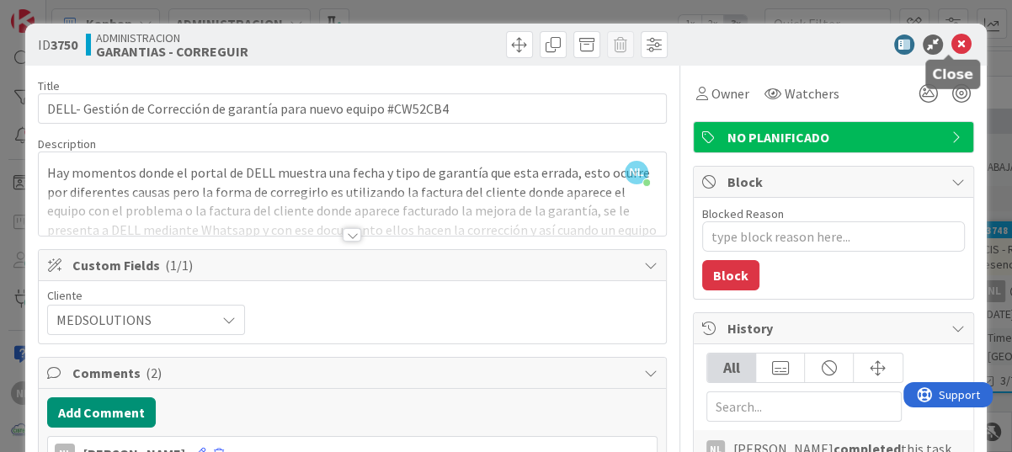
click at [951, 44] on icon at bounding box center [961, 45] width 20 height 20
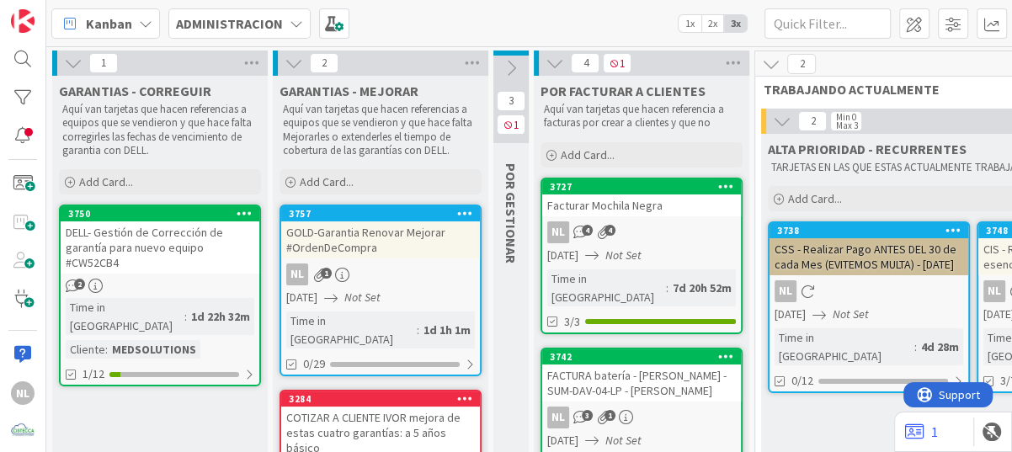
click at [76, 58] on icon at bounding box center [73, 63] width 19 height 19
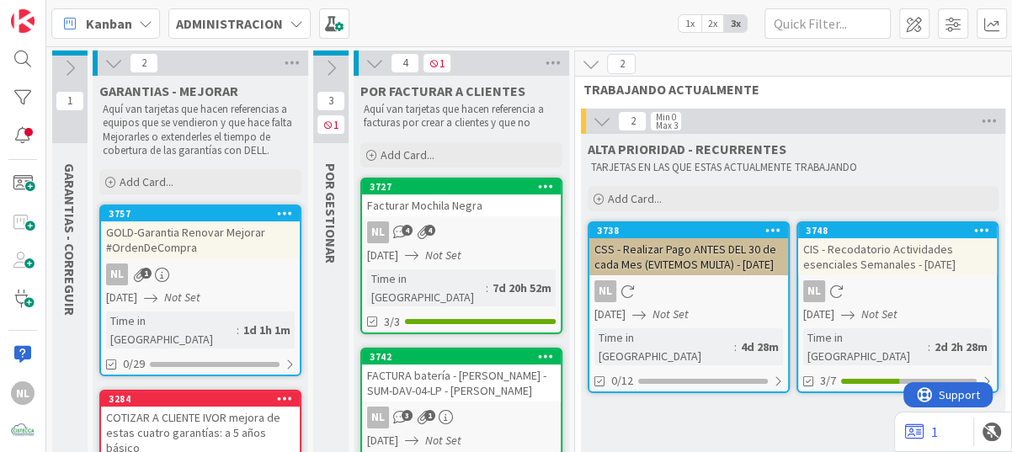
click at [113, 57] on icon at bounding box center [113, 63] width 19 height 19
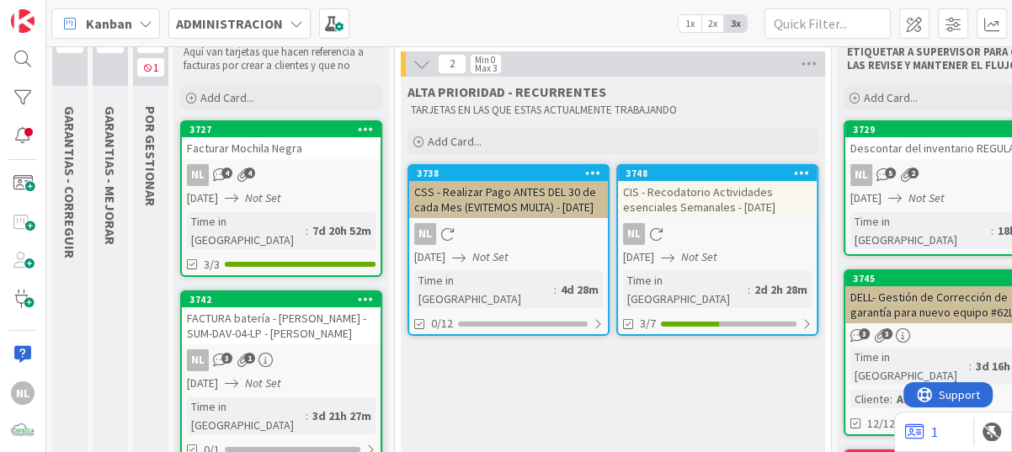
scroll to position [84, 0]
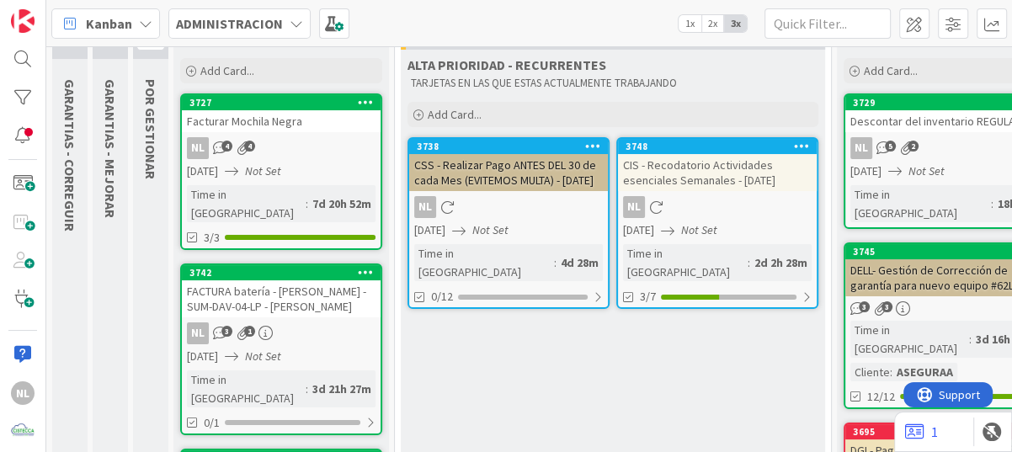
click at [311, 322] on div "NL 3 1" at bounding box center [281, 333] width 199 height 22
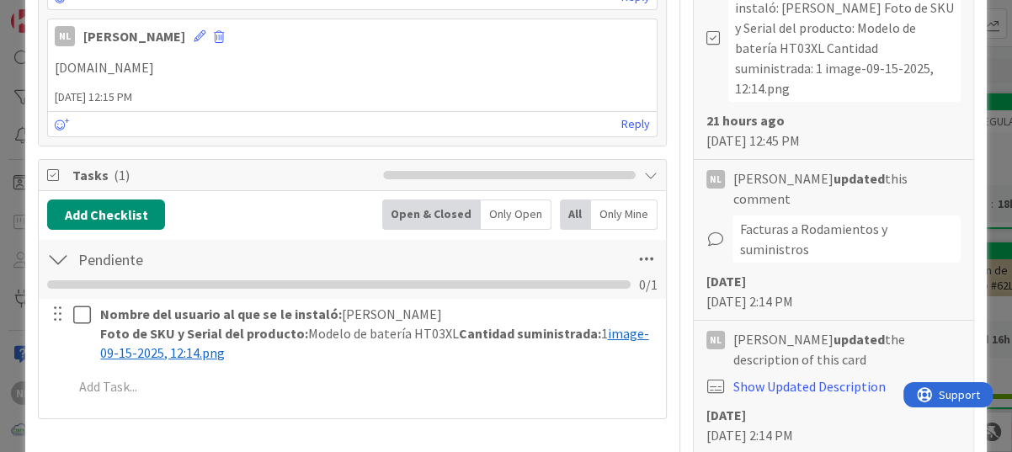
scroll to position [758, 0]
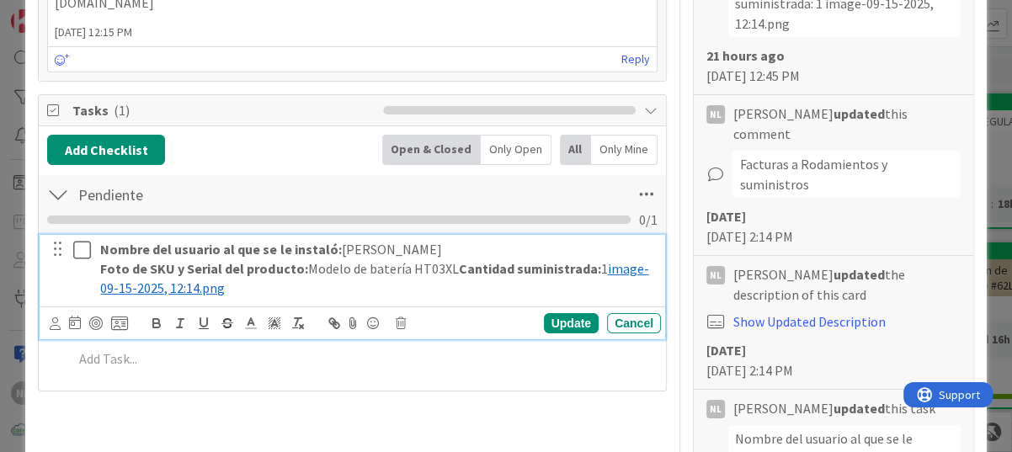
click at [208, 285] on span "image-09-15-2025, 12:14.png" at bounding box center [374, 278] width 548 height 36
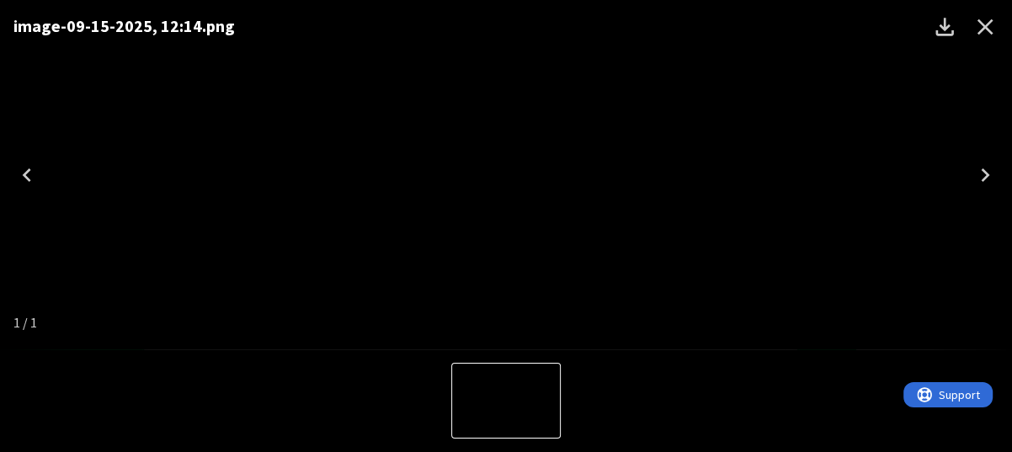
click at [978, 23] on icon "Close" at bounding box center [984, 26] width 27 height 27
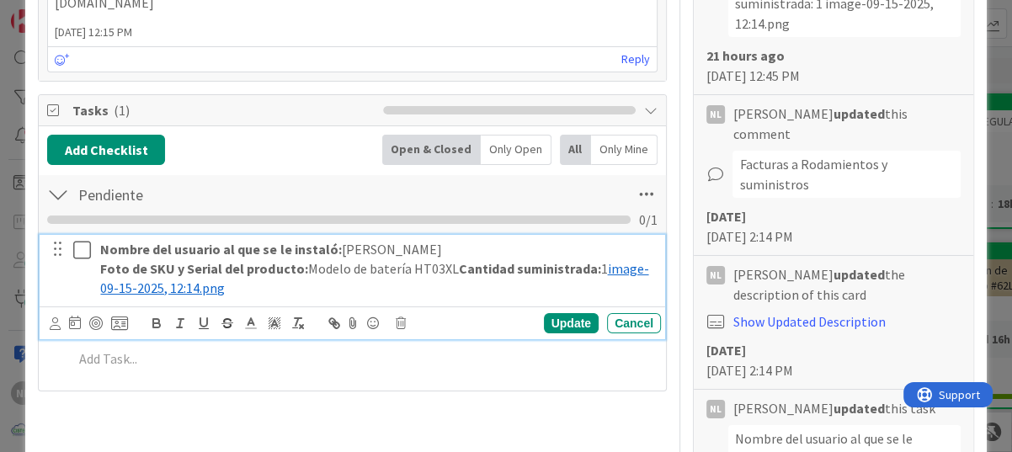
click at [533, 399] on div "Title 64 / 128 FACTURA batería - Equipo Portatil - SUM-DAV-04-LP - [PERSON_NAME…" at bounding box center [352, 307] width 629 height 1998
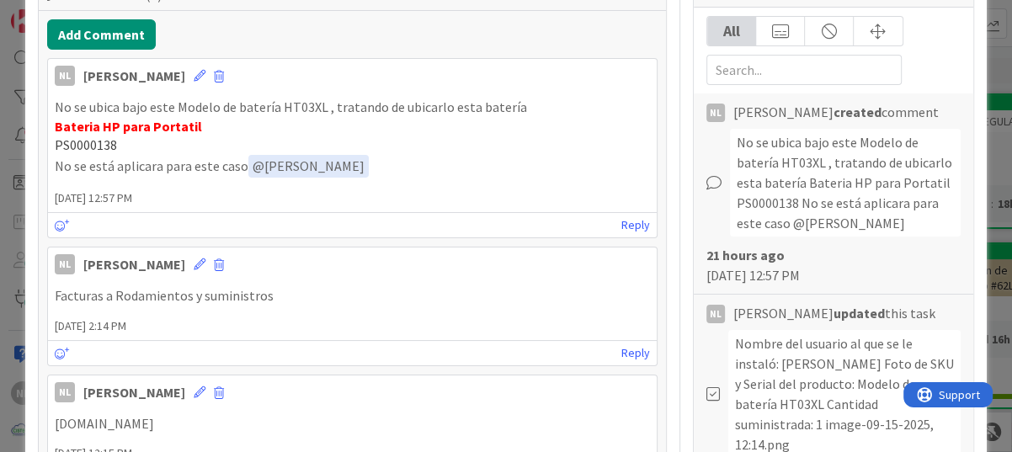
scroll to position [0, 0]
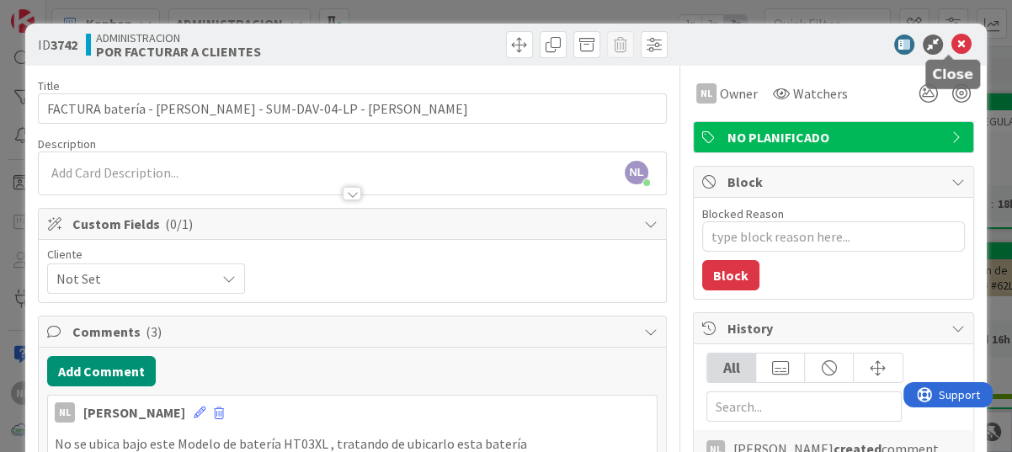
click at [951, 36] on icon at bounding box center [961, 45] width 20 height 20
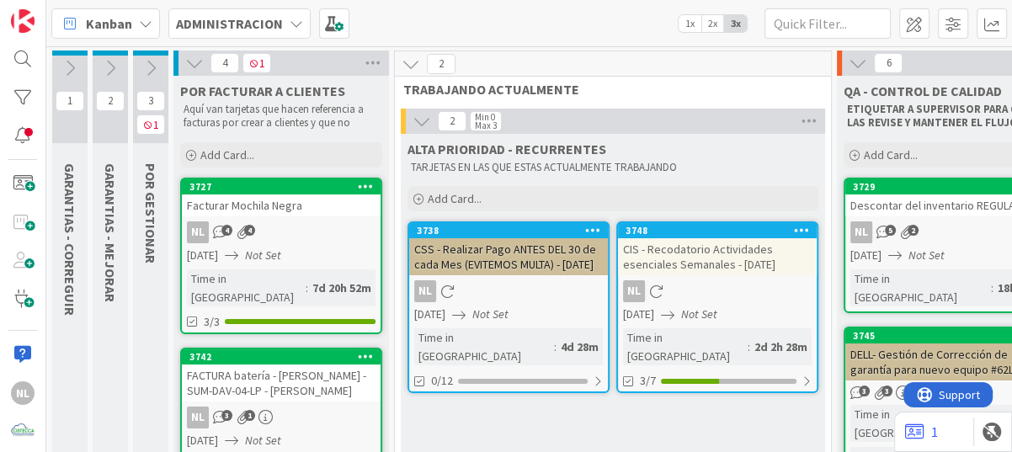
click at [110, 65] on icon at bounding box center [110, 68] width 19 height 19
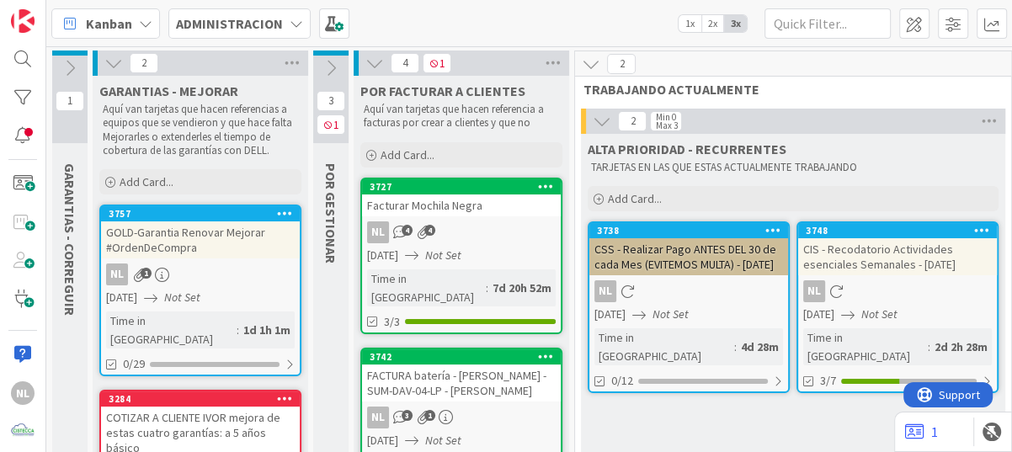
click at [77, 65] on icon at bounding box center [70, 68] width 19 height 19
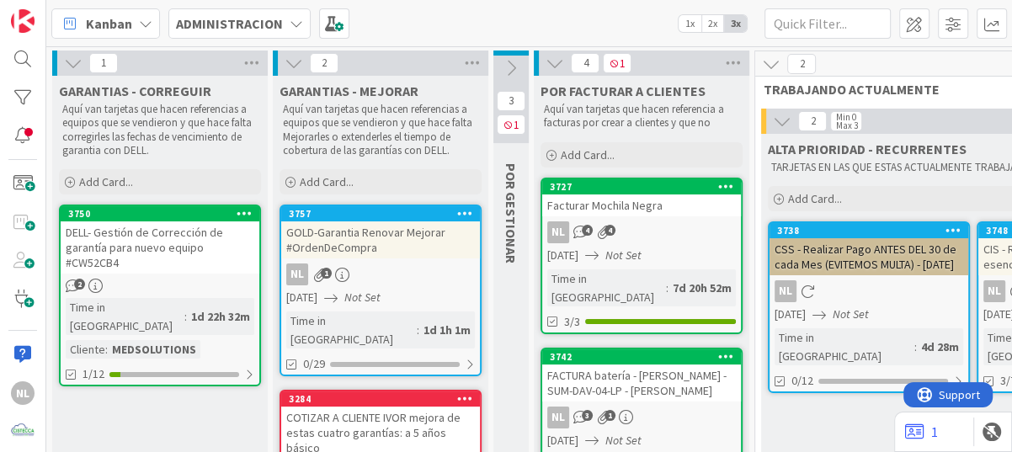
click at [150, 258] on div "DELL- Gestión de Corrección de garantía para nuevo equipo #CW52CB4" at bounding box center [160, 247] width 199 height 52
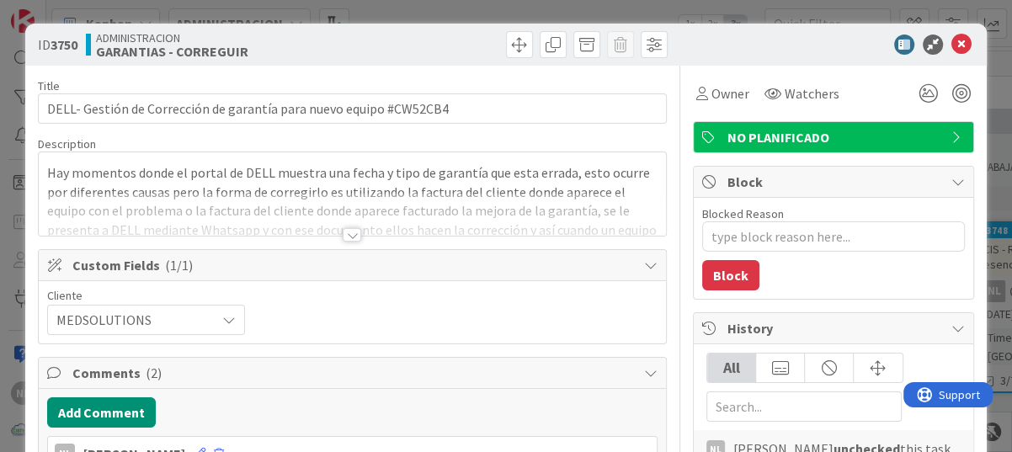
type textarea "x"
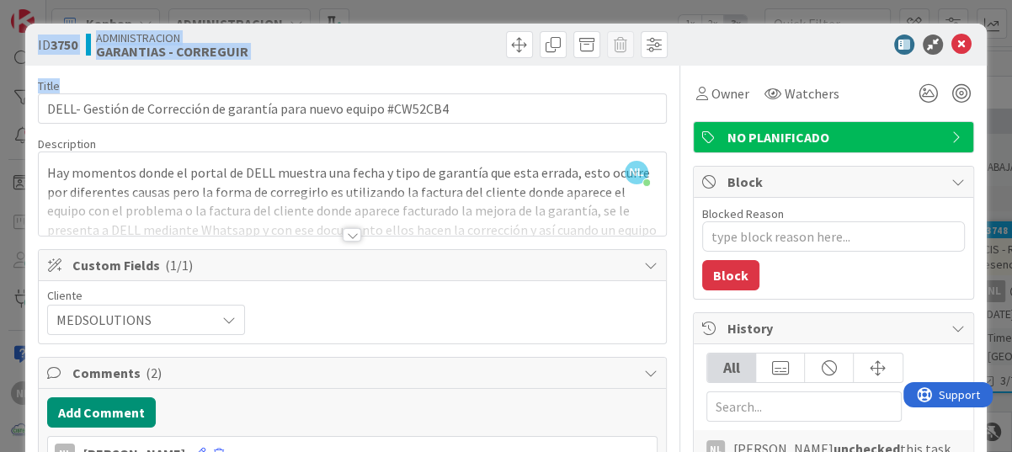
drag, startPoint x: 37, startPoint y: 34, endPoint x: 421, endPoint y: 125, distance: 394.5
drag, startPoint x: 421, startPoint y: 125, endPoint x: 421, endPoint y: 114, distance: 10.9
copy div "ID 3750 ADMINISTRACION GARANTIAS - CORREGUIR Title 66 / 128"
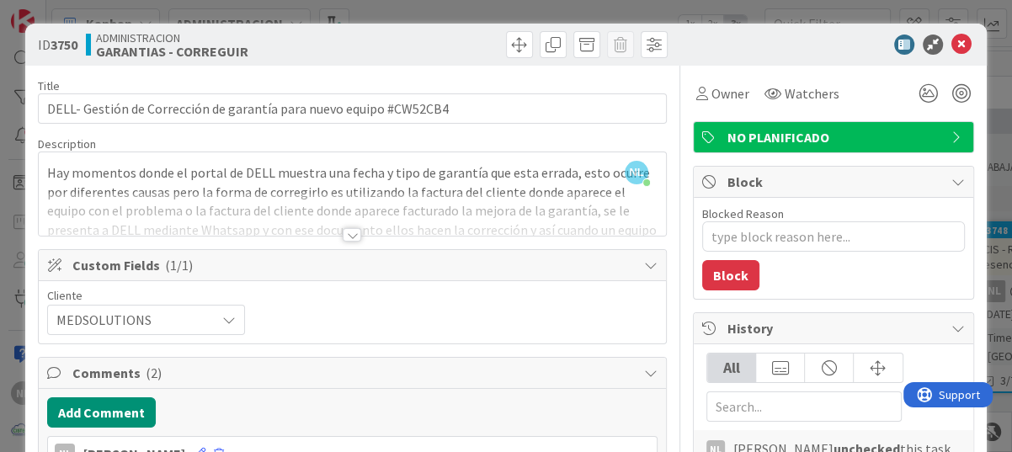
click at [492, 333] on div "Cliente MEDSOLUTIONS" at bounding box center [352, 312] width 610 height 45
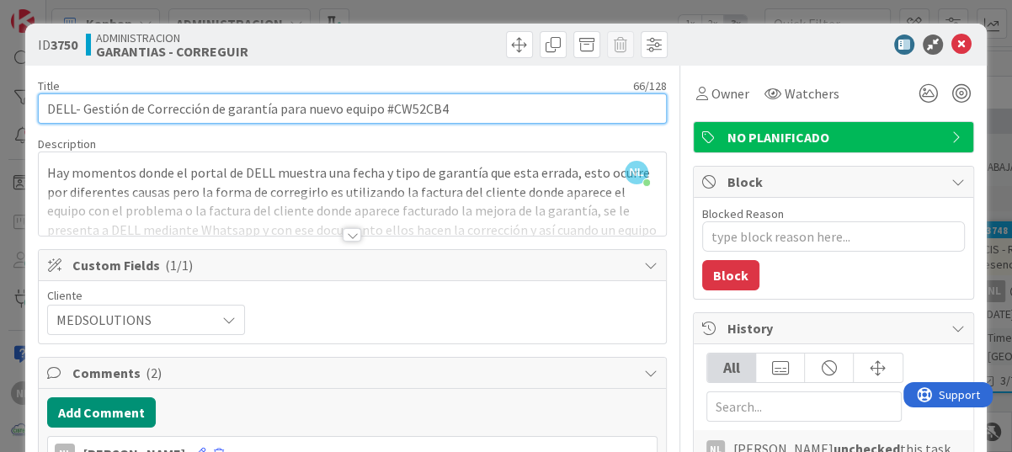
drag, startPoint x: 388, startPoint y: 110, endPoint x: 459, endPoint y: 113, distance: 70.8
click at [459, 113] on input "DELL- Gestión de Corrección de garantía para nuevo equipo #CW52CB4" at bounding box center [352, 108] width 629 height 30
type input "DELL- Gestión de Corrección de garantía para nuevo equipo #"
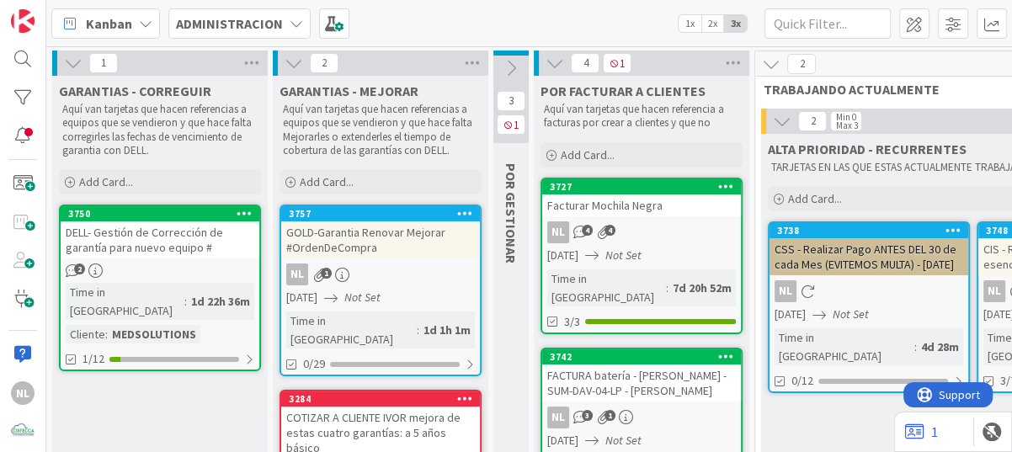
click at [199, 270] on div "2" at bounding box center [160, 270] width 199 height 14
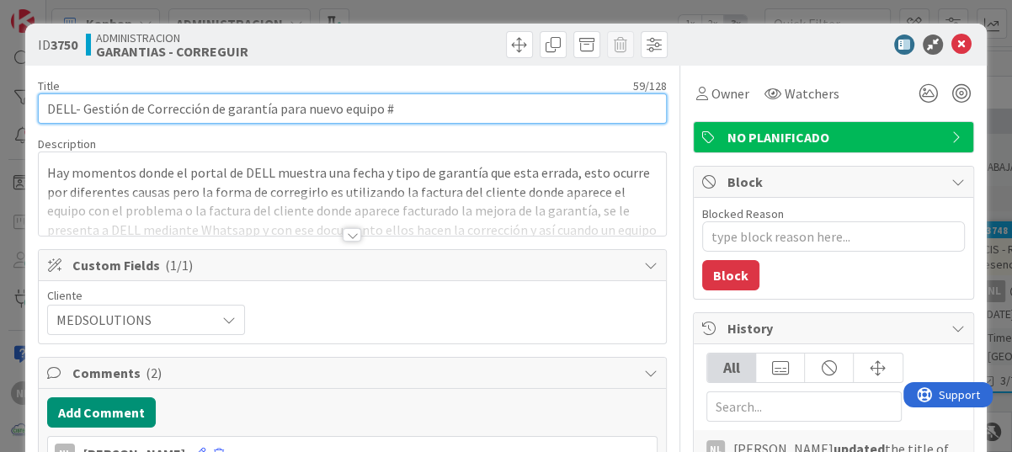
type textarea "x"
click at [407, 106] on input "DELL- Gestión de Corrección de garantía para nuevo equipo #" at bounding box center [352, 108] width 629 height 30
paste input "CW52CB4"
type input "DELL- Gestión de Corrección de garantía para nuevo equipo #CW52CB4"
type textarea "x"
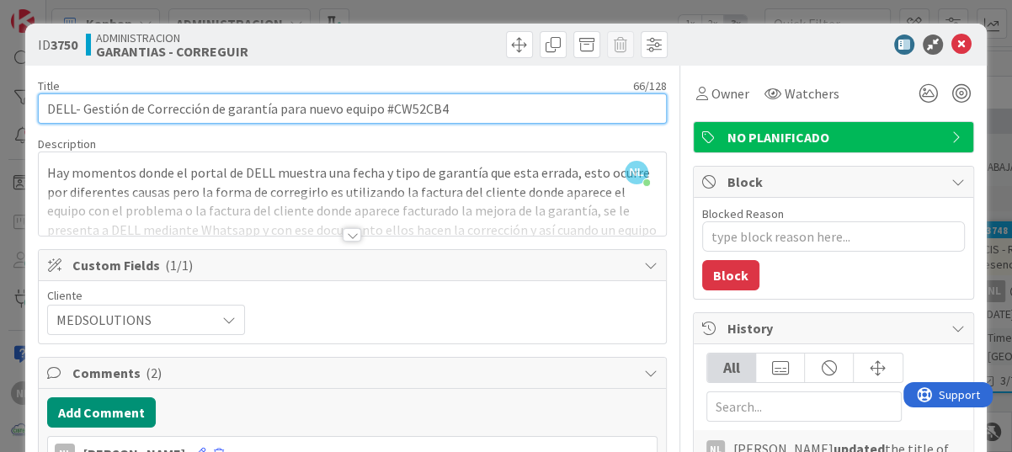
drag, startPoint x: 467, startPoint y: 109, endPoint x: -3, endPoint y: 100, distance: 470.6
click at [0, 100] on html "NL Kanban ADMINISTRACION 1x 2x 3x 1 GARANTIAS - CORREGUIR Aquí van tarjetas que…" at bounding box center [506, 226] width 1012 height 452
type input "DELL- Gestión de Corrección de garantía para nuevo equipo #CW52CB4"
click at [400, 109] on input "DELL- Gestión de Corrección de garantía para nuevo equipo #CW52CB4" at bounding box center [352, 108] width 629 height 30
drag, startPoint x: 391, startPoint y: 111, endPoint x: 468, endPoint y: 109, distance: 77.5
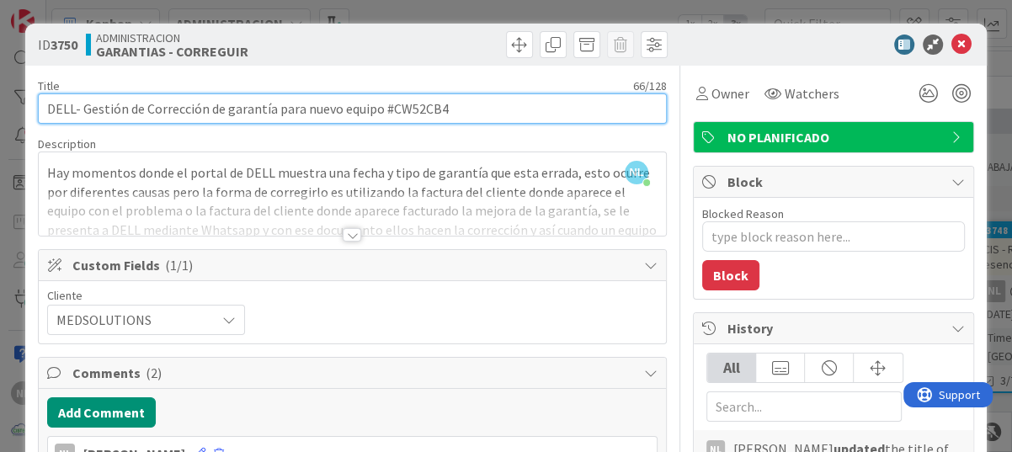
click at [468, 109] on input "DELL- Gestión de Corrección de garantía para nuevo equipo #CW52CB4" at bounding box center [352, 108] width 629 height 30
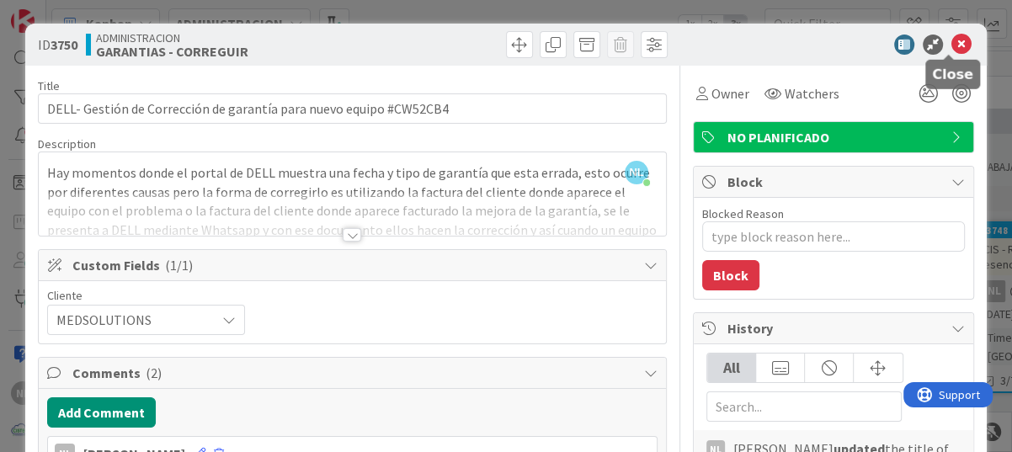
click at [951, 45] on icon at bounding box center [961, 45] width 20 height 20
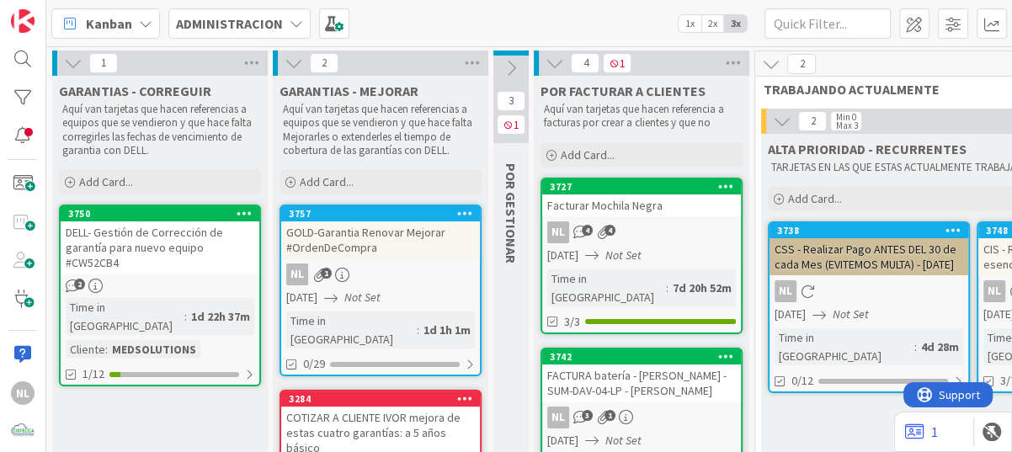
click at [69, 61] on icon at bounding box center [73, 63] width 19 height 19
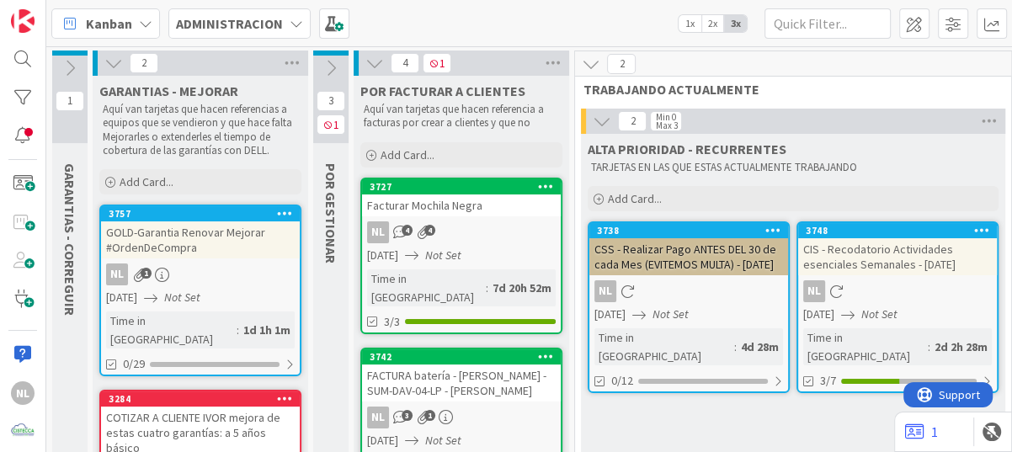
scroll to position [168, 0]
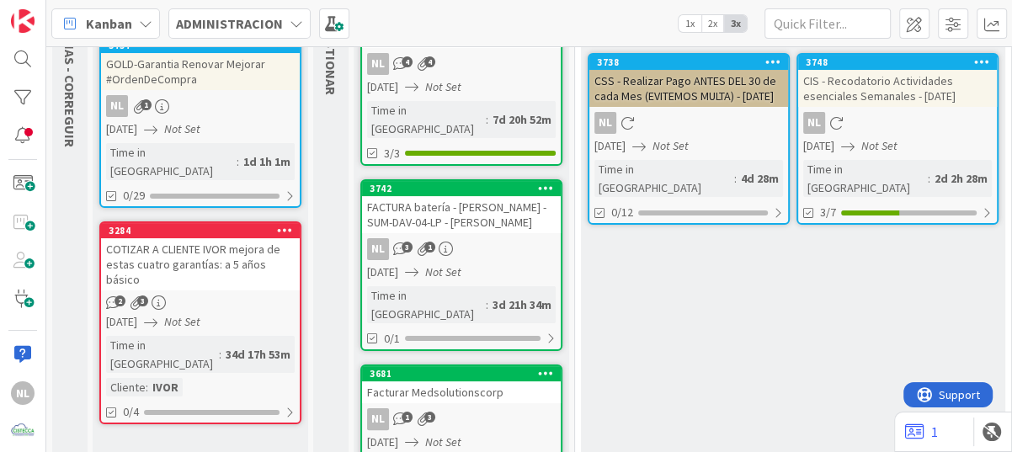
click at [234, 295] on div "2 3" at bounding box center [200, 302] width 199 height 14
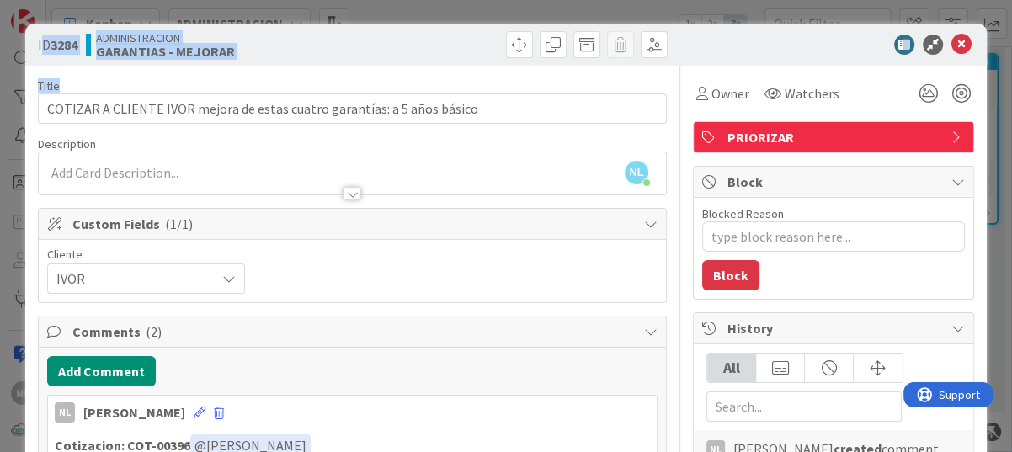
drag, startPoint x: 45, startPoint y: 28, endPoint x: 426, endPoint y: 128, distance: 394.3
drag, startPoint x: 426, startPoint y: 128, endPoint x: 417, endPoint y: 109, distance: 21.5
copy div "D 3284 ADMINISTRACION GARANTIAS - MEJORAR Title 73 / 128"
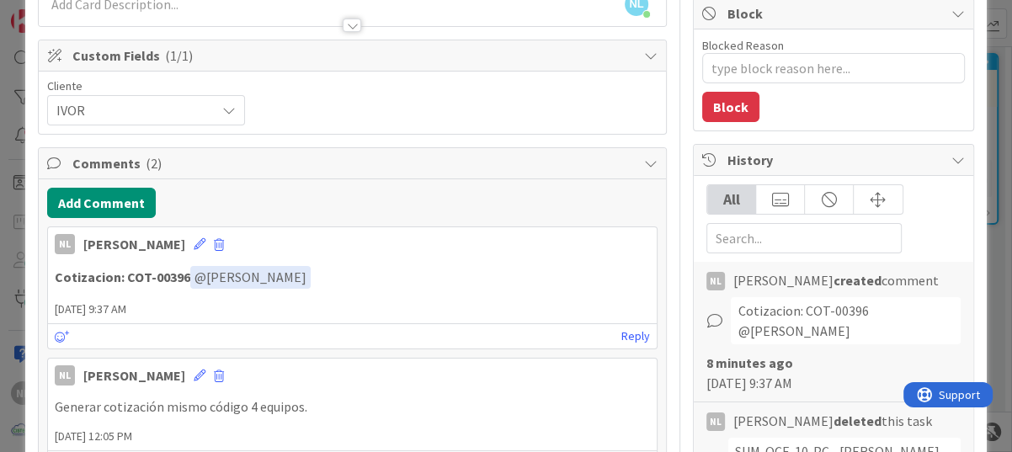
scroll to position [253, 0]
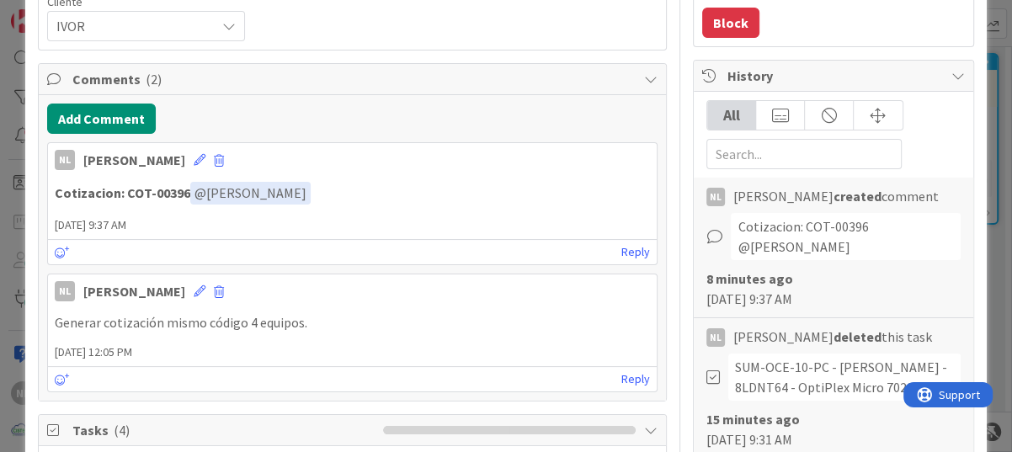
click at [399, 213] on div "NL [PERSON_NAME] [DATE] 9:37 AM Cotizacion: COT-00396 ﻿ @ [PERSON_NAME] ﻿ [DATE…" at bounding box center [352, 203] width 610 height 123
drag, startPoint x: 56, startPoint y: 189, endPoint x: 185, endPoint y: 194, distance: 129.7
click at [185, 194] on strong "Cotizacion: COT-00396" at bounding box center [123, 192] width 136 height 17
copy strong "Cotizacion: COT-00396"
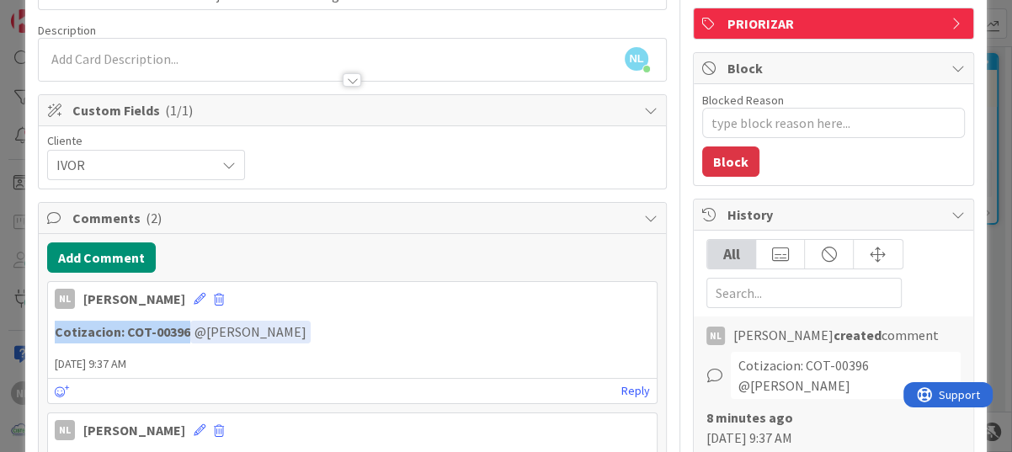
scroll to position [0, 0]
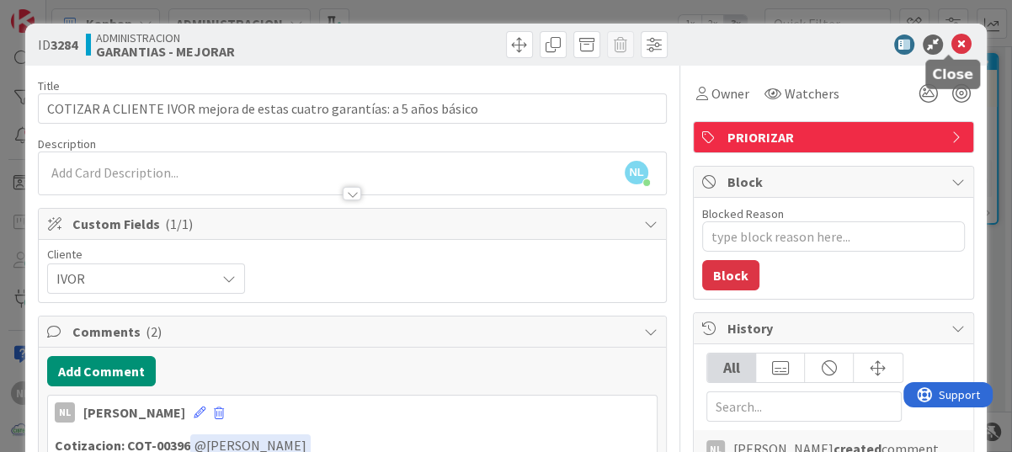
click at [951, 45] on icon at bounding box center [961, 45] width 20 height 20
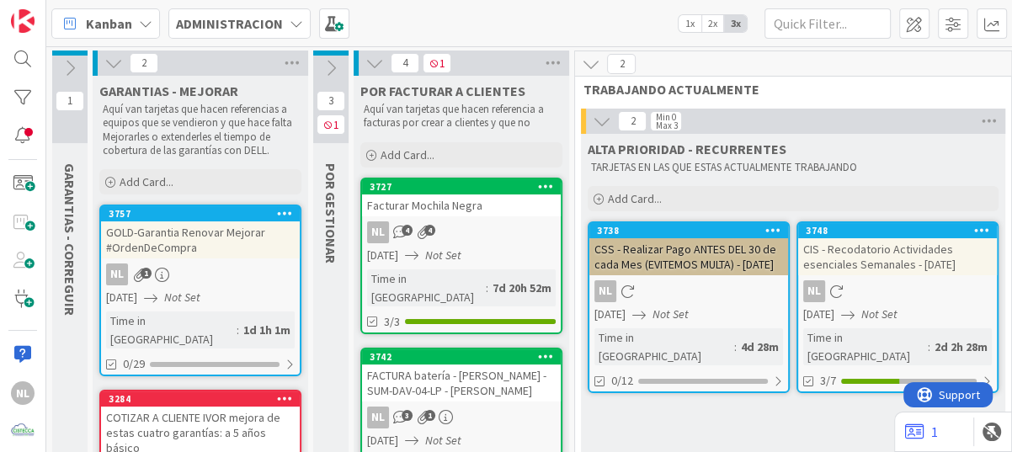
click at [105, 61] on icon at bounding box center [113, 63] width 19 height 19
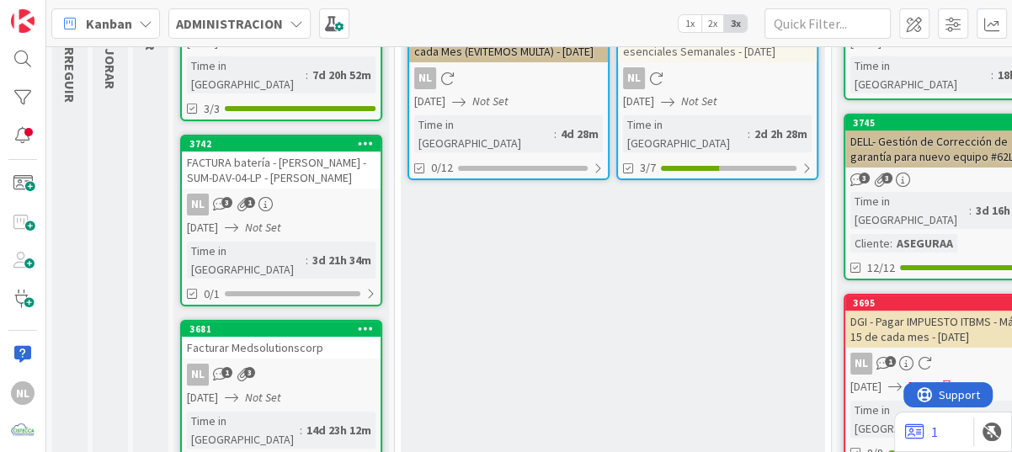
scroll to position [253, 0]
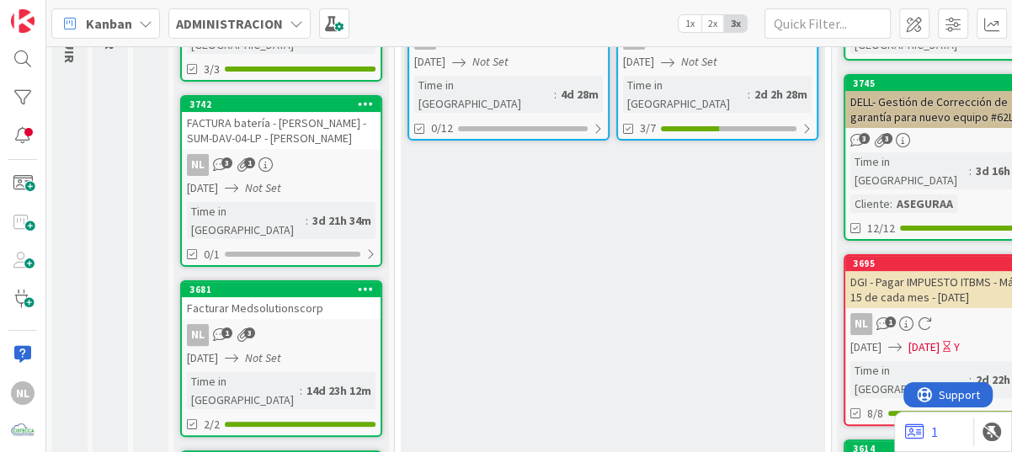
click at [313, 154] on div "NL 3 1" at bounding box center [281, 165] width 199 height 22
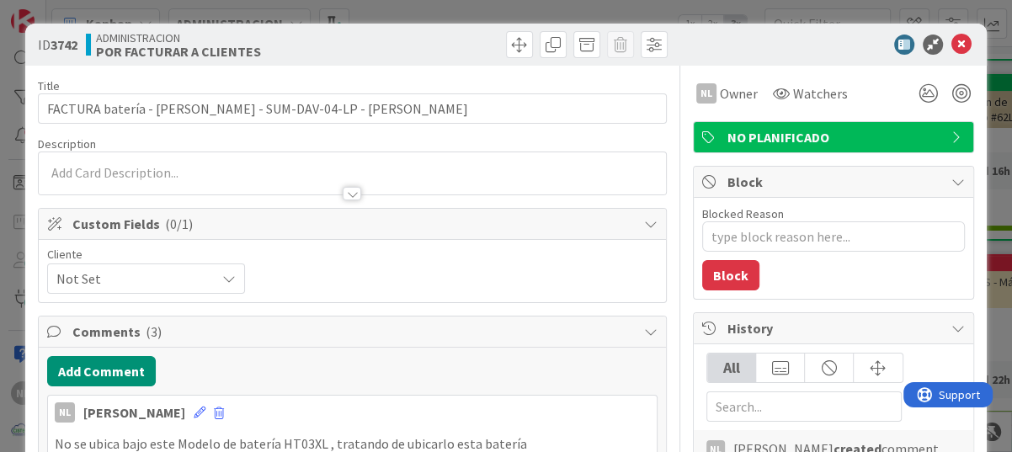
type textarea "x"
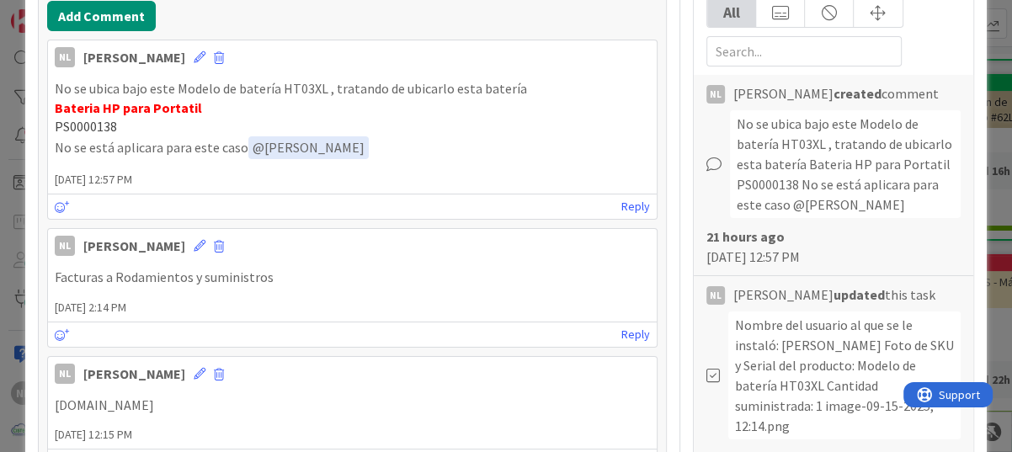
scroll to position [337, 0]
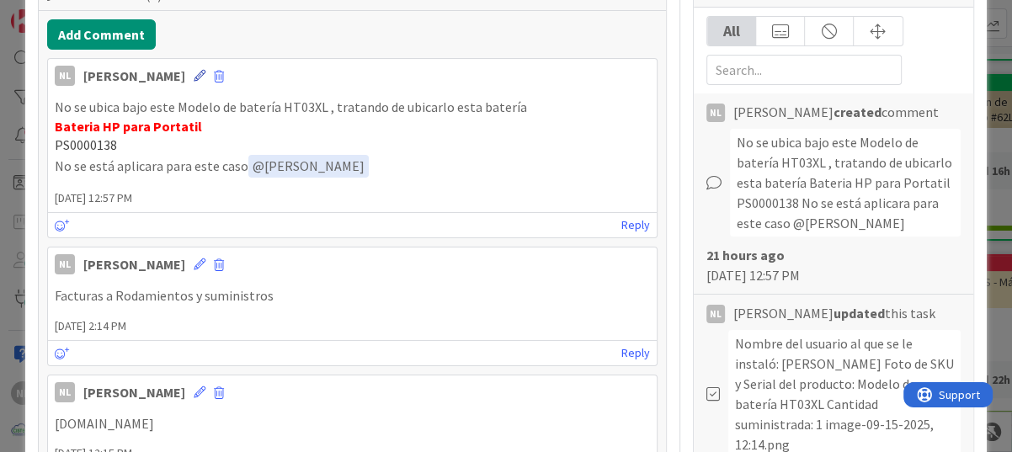
click at [194, 75] on icon at bounding box center [200, 76] width 12 height 12
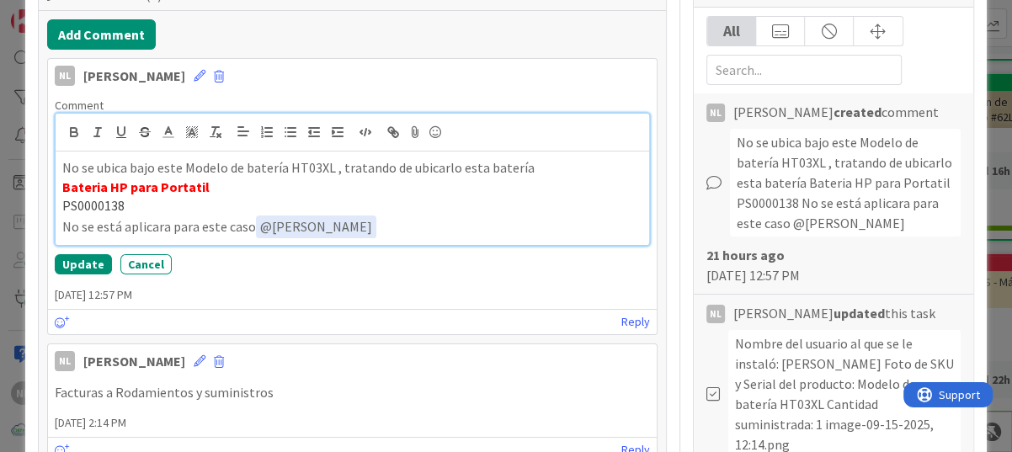
click at [143, 203] on p "PS0000138" at bounding box center [352, 205] width 580 height 19
click at [465, 204] on p "PS0000138 Revision en inventario" at bounding box center [352, 205] width 580 height 19
click at [343, 196] on p "PS0000138 Revisión en inventario" at bounding box center [352, 205] width 580 height 19
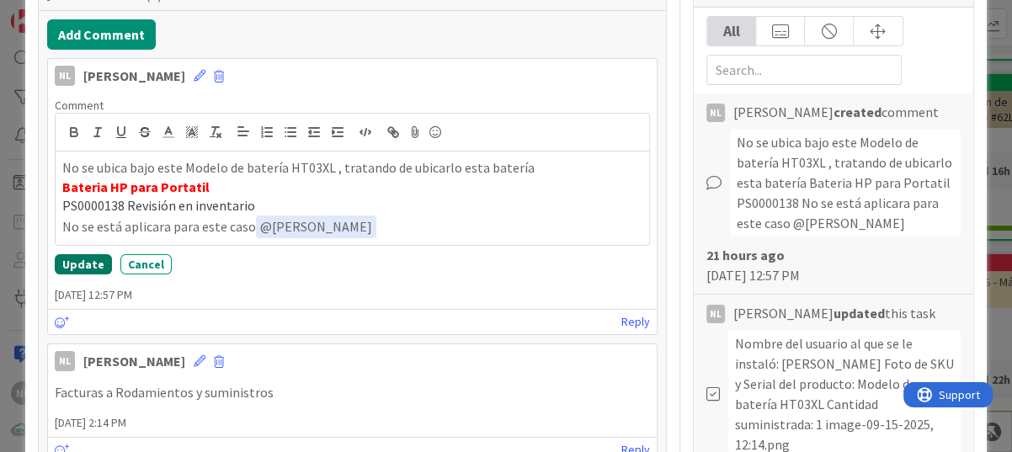
click at [67, 263] on button "Update" at bounding box center [83, 264] width 57 height 20
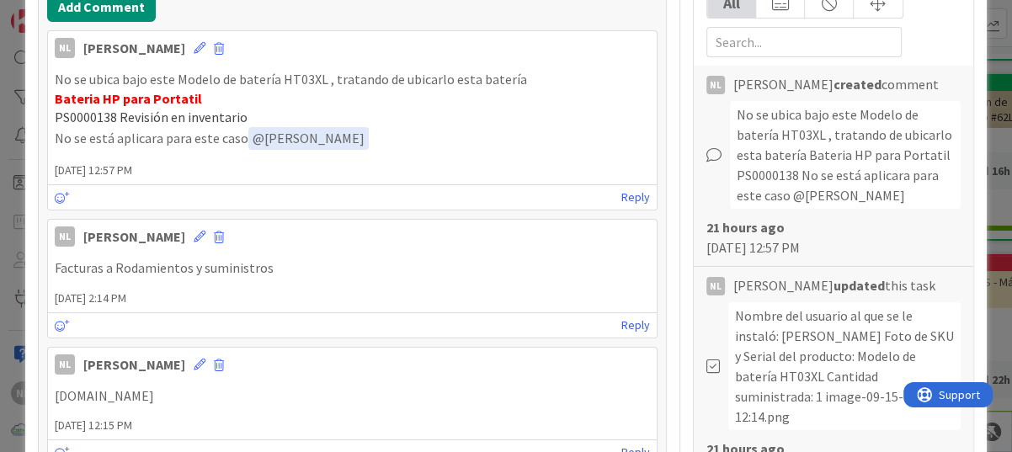
scroll to position [0, 0]
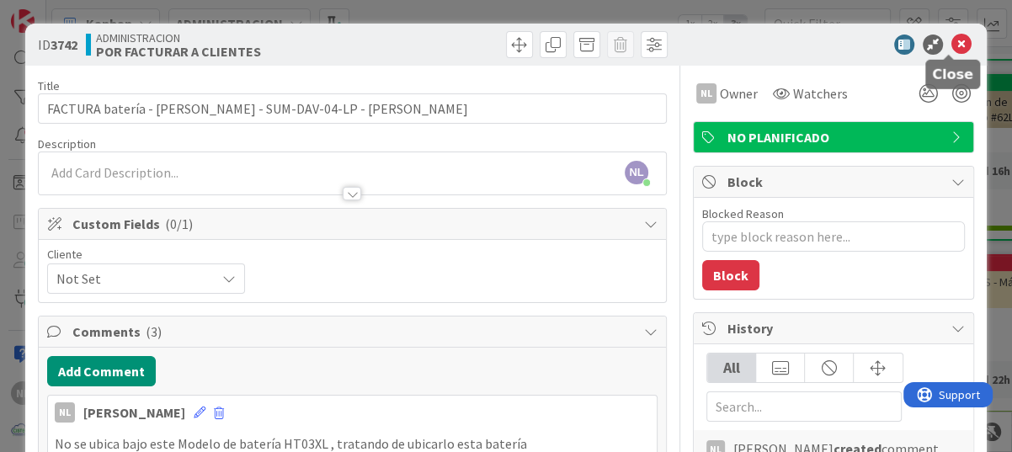
click at [951, 42] on icon at bounding box center [961, 45] width 20 height 20
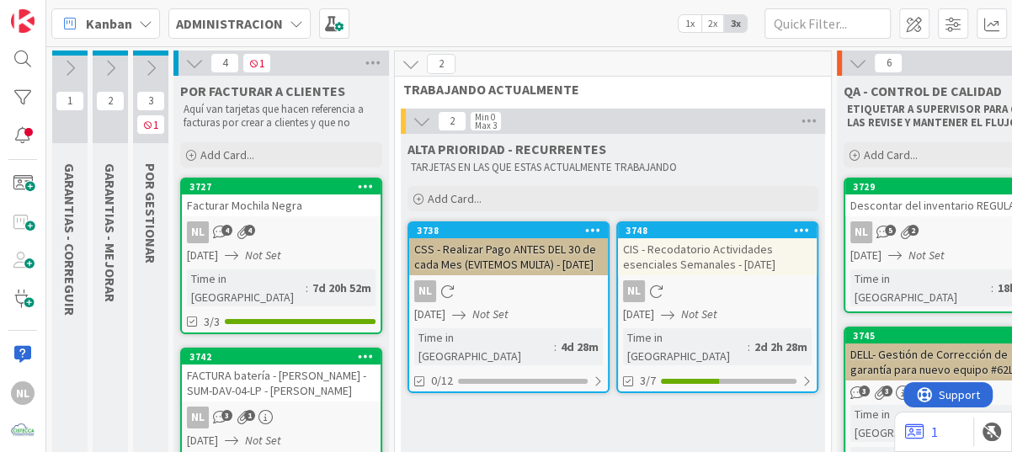
click at [720, 296] on div "NL" at bounding box center [717, 291] width 199 height 22
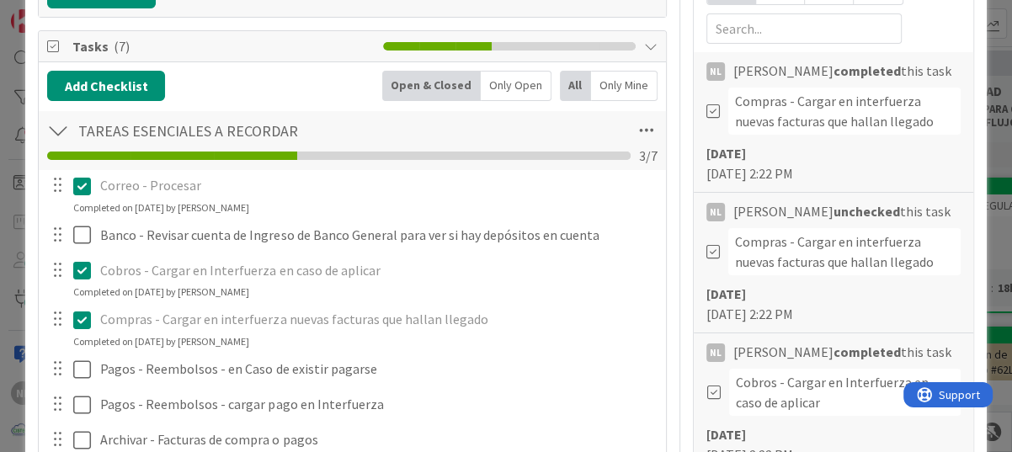
scroll to position [421, 0]
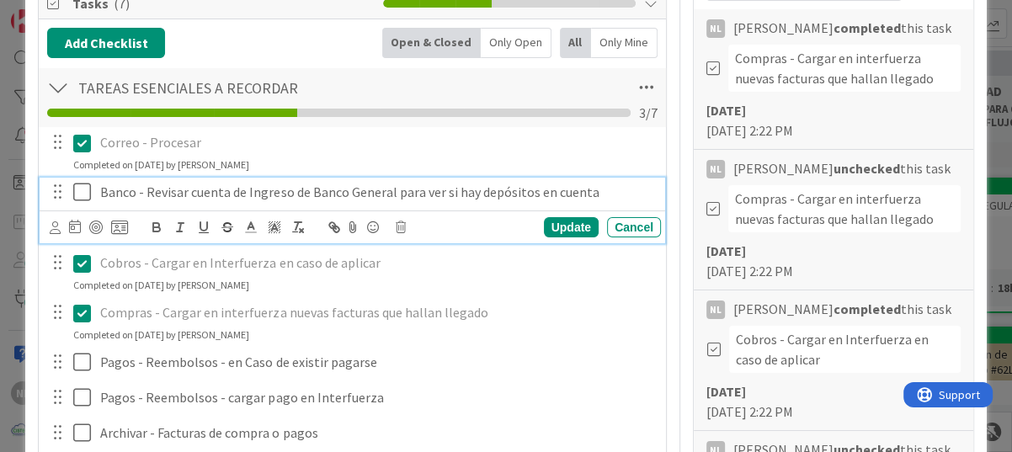
click at [81, 196] on icon at bounding box center [82, 192] width 18 height 20
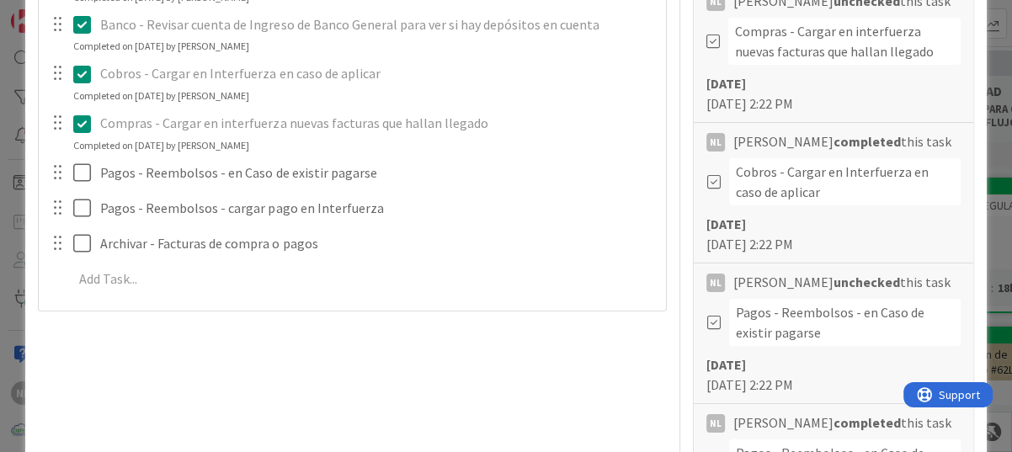
scroll to position [589, 0]
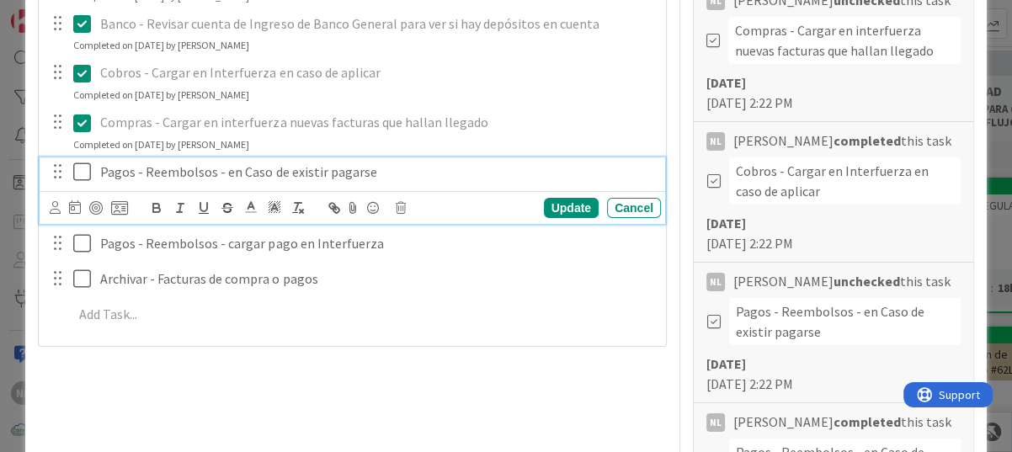
click at [84, 172] on icon at bounding box center [82, 172] width 18 height 20
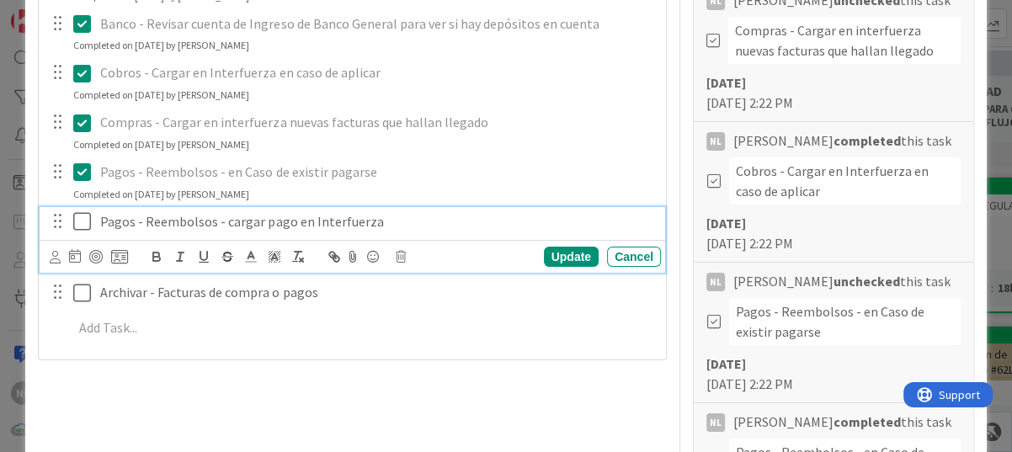
click at [85, 221] on icon at bounding box center [82, 221] width 18 height 20
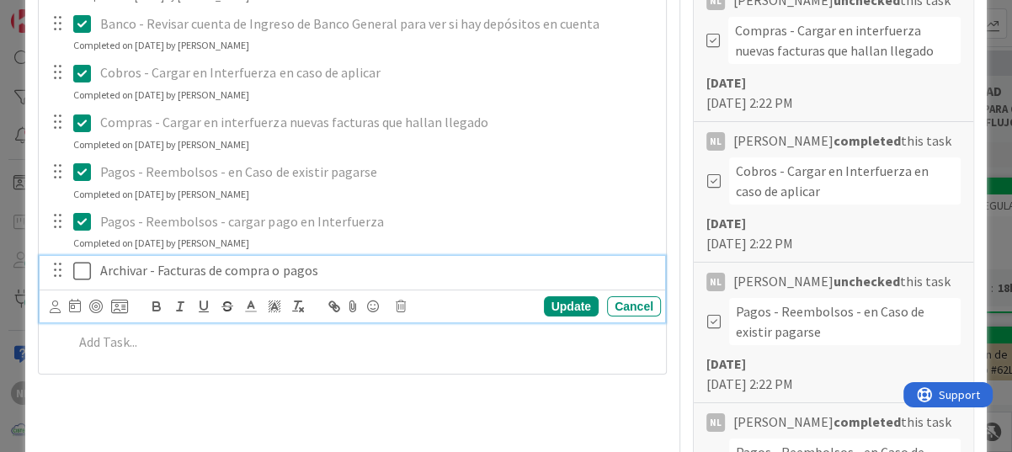
click at [85, 263] on icon at bounding box center [82, 271] width 18 height 20
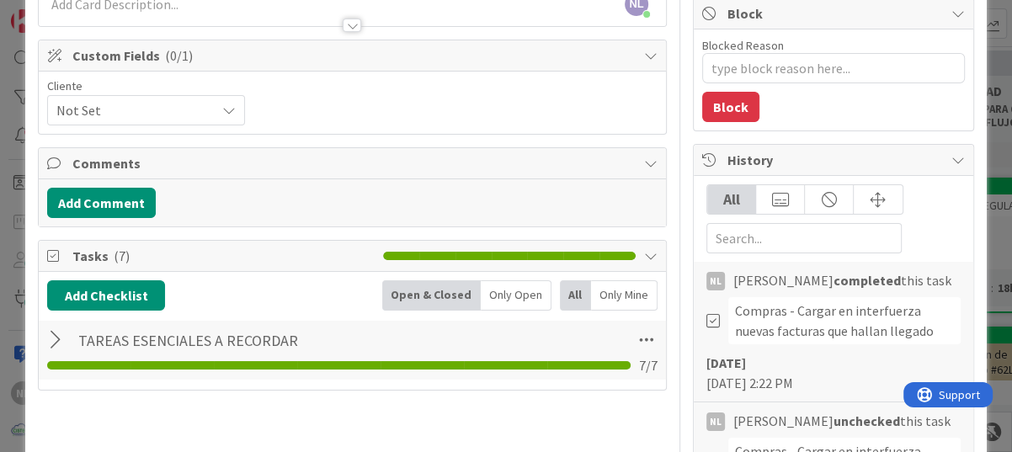
scroll to position [0, 0]
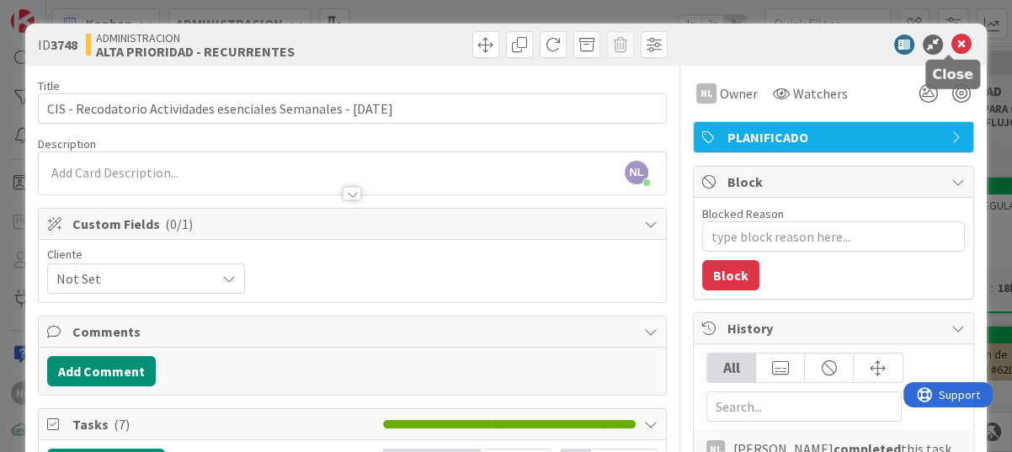
click at [951, 41] on icon at bounding box center [961, 45] width 20 height 20
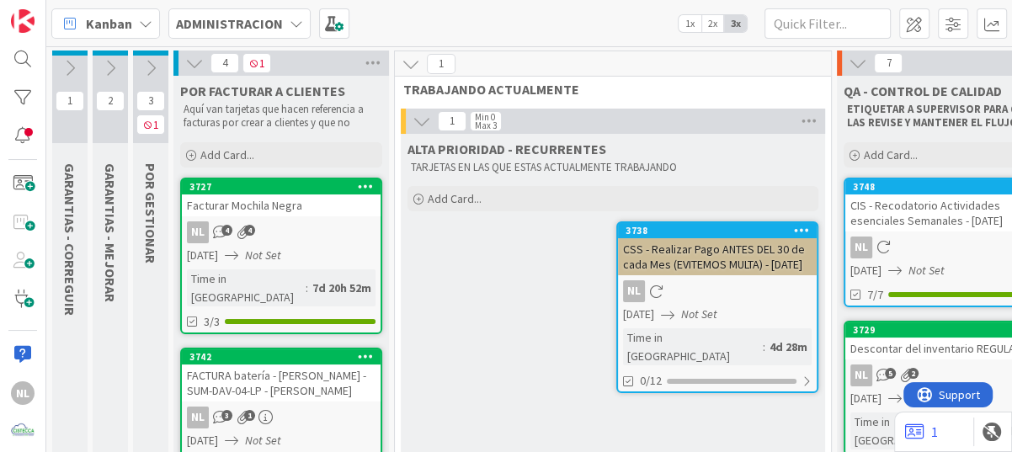
click at [106, 69] on icon at bounding box center [110, 68] width 19 height 19
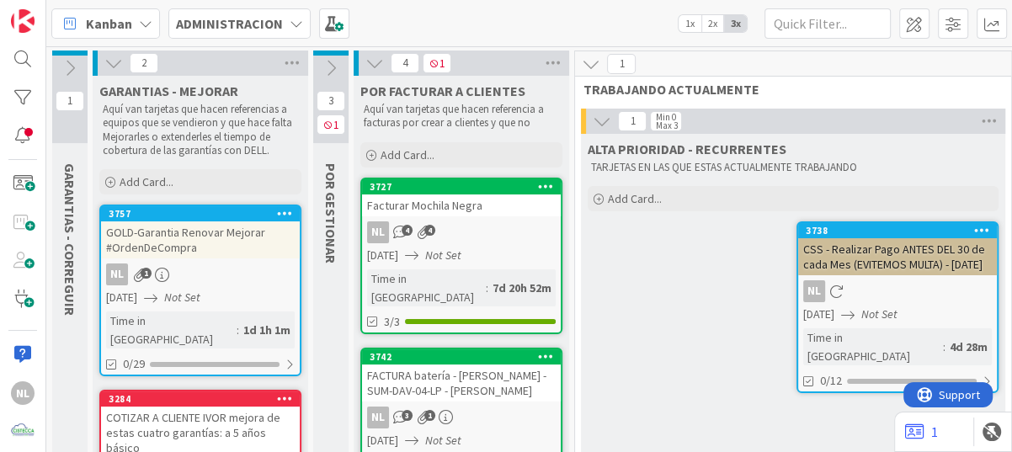
click at [327, 68] on icon at bounding box center [331, 68] width 19 height 19
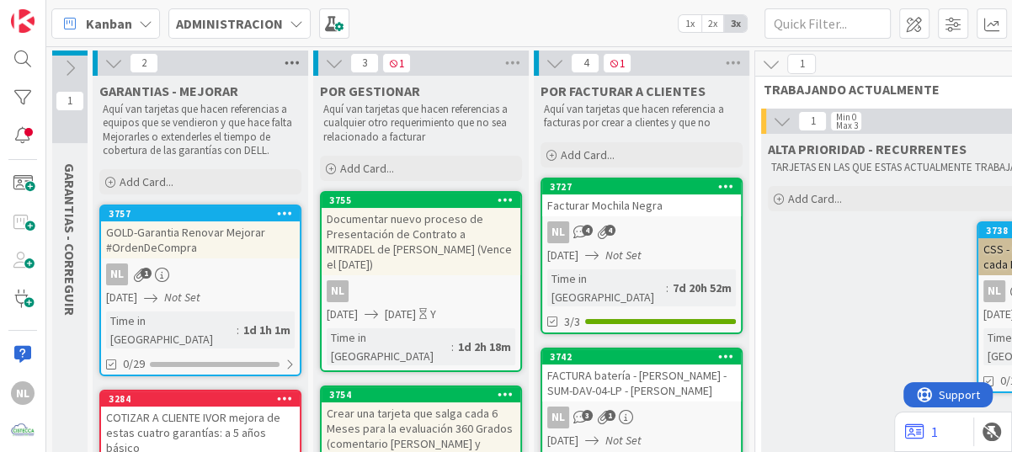
click at [296, 58] on icon at bounding box center [292, 63] width 22 height 25
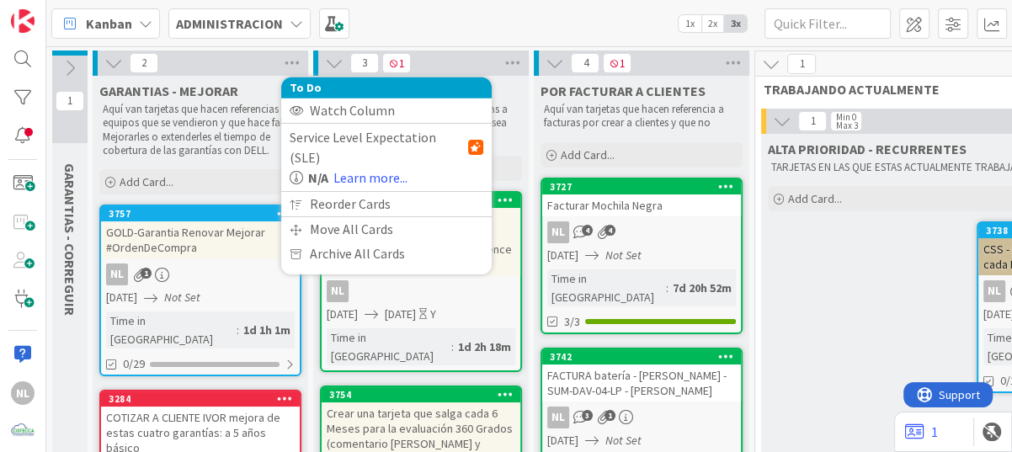
click at [114, 61] on icon at bounding box center [113, 63] width 19 height 19
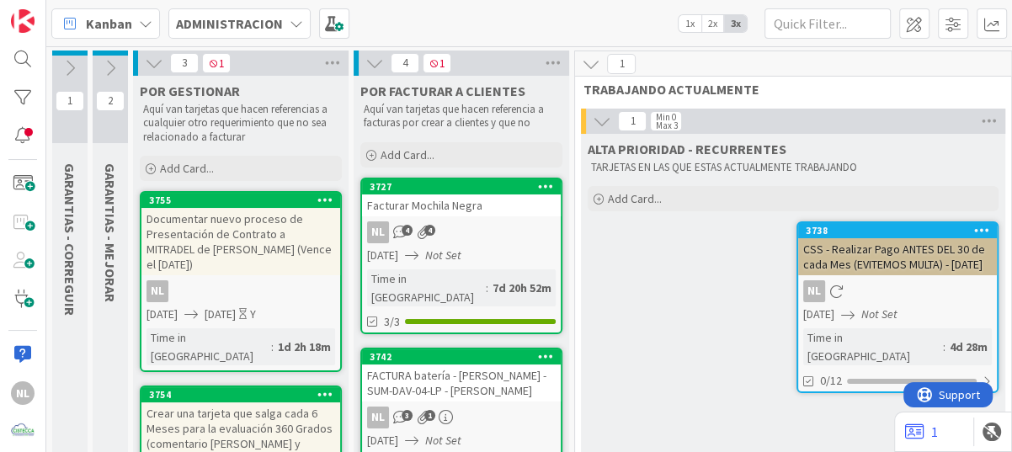
click at [152, 59] on icon at bounding box center [154, 63] width 19 height 19
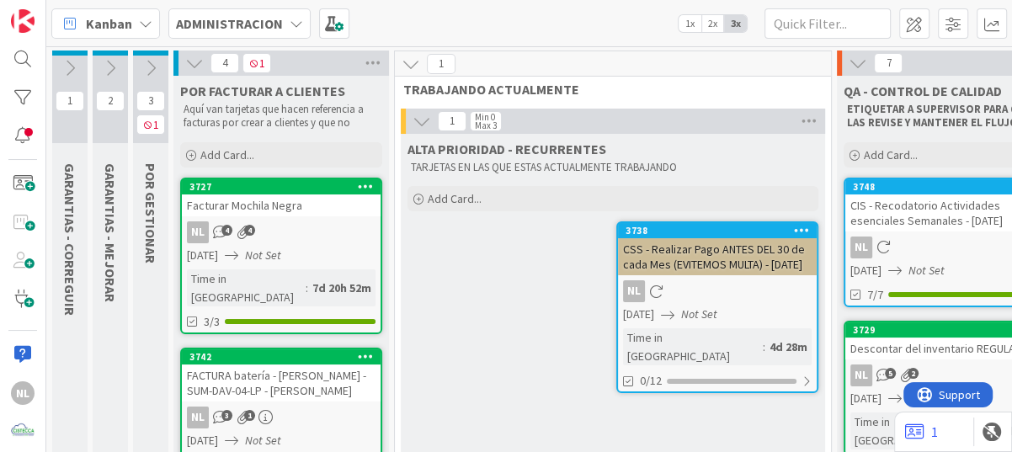
click at [192, 63] on icon at bounding box center [194, 63] width 19 height 19
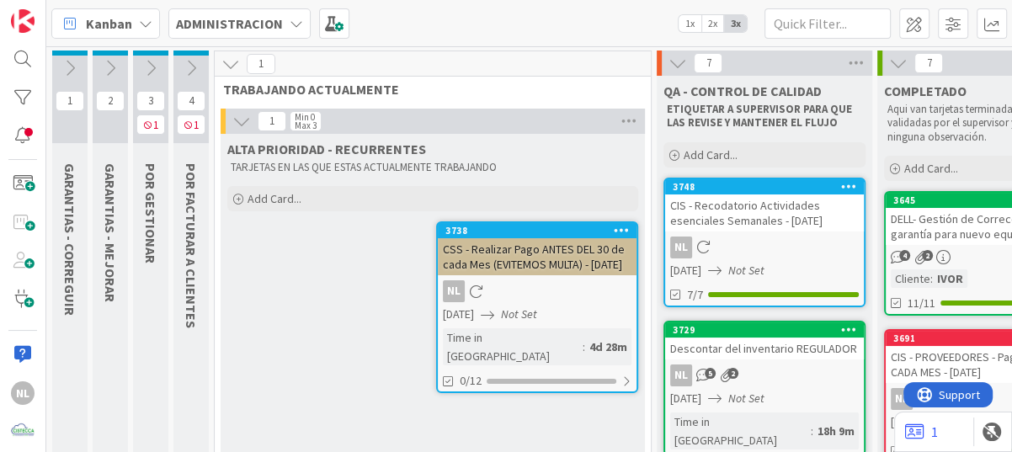
click at [228, 57] on icon at bounding box center [230, 64] width 19 height 19
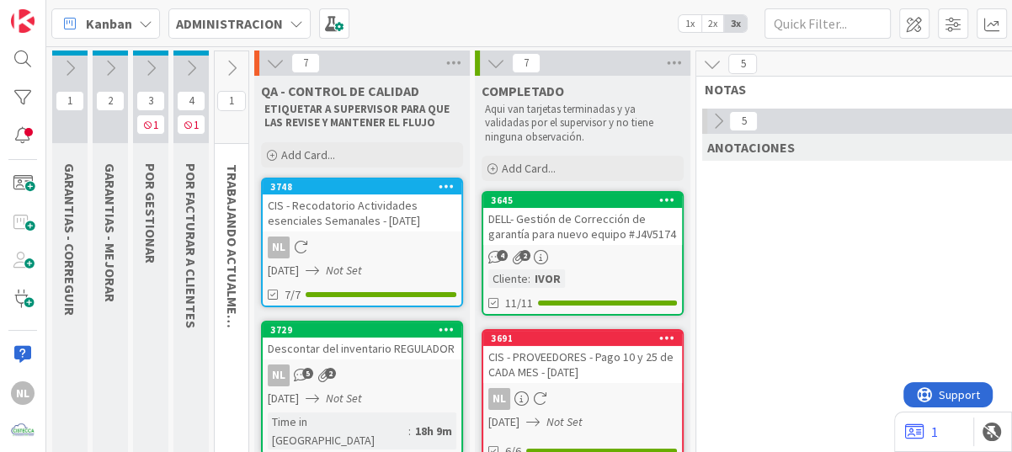
click at [231, 61] on icon at bounding box center [231, 68] width 19 height 19
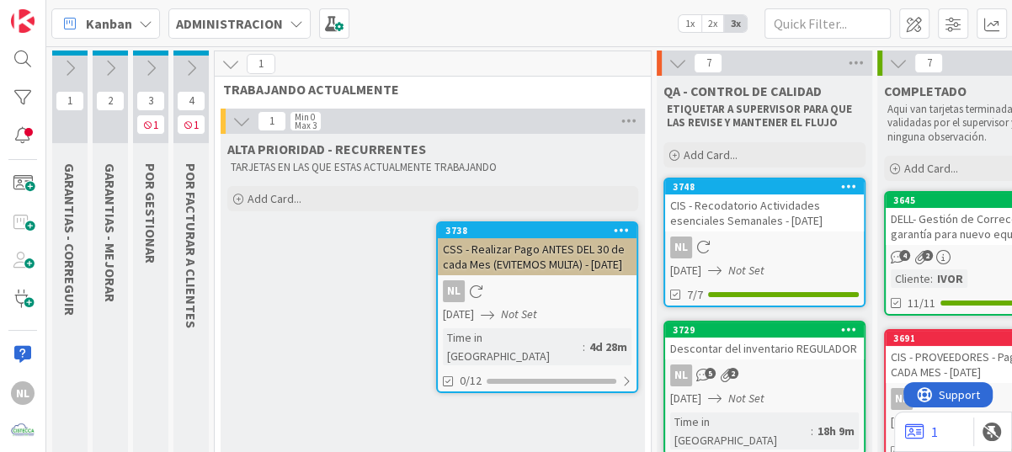
click at [184, 67] on icon at bounding box center [191, 68] width 19 height 19
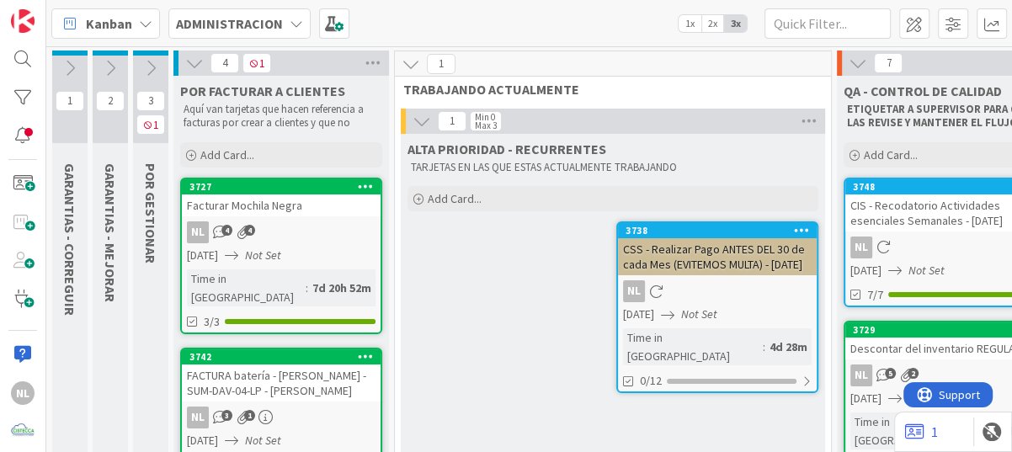
click at [157, 68] on icon at bounding box center [150, 68] width 19 height 19
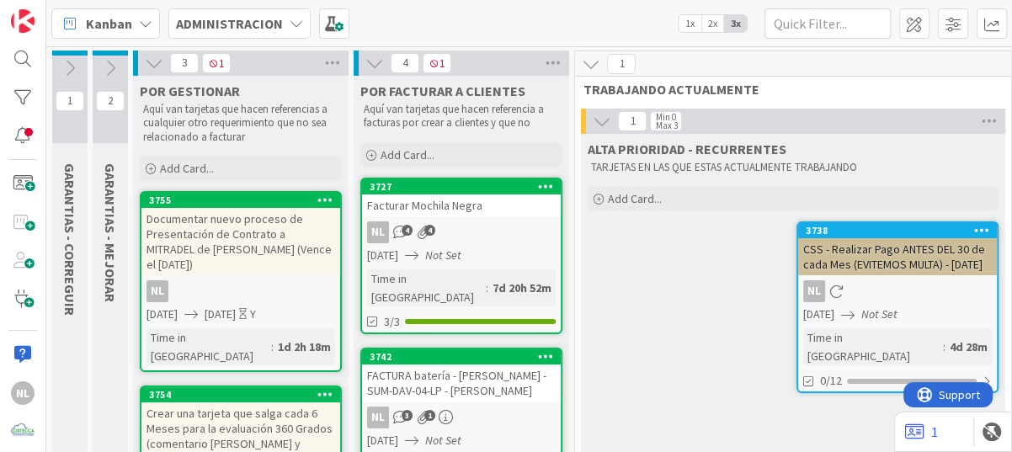
click at [109, 68] on icon at bounding box center [110, 68] width 19 height 19
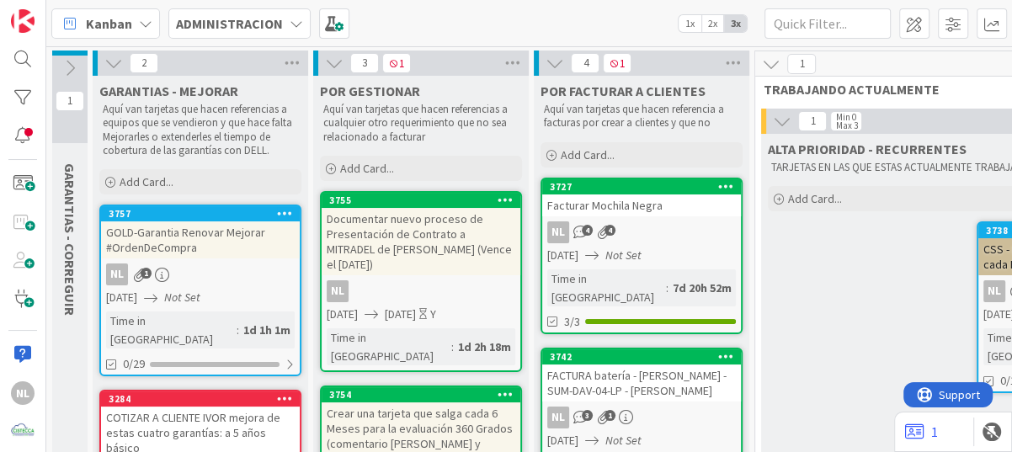
click at [72, 67] on icon at bounding box center [70, 68] width 19 height 19
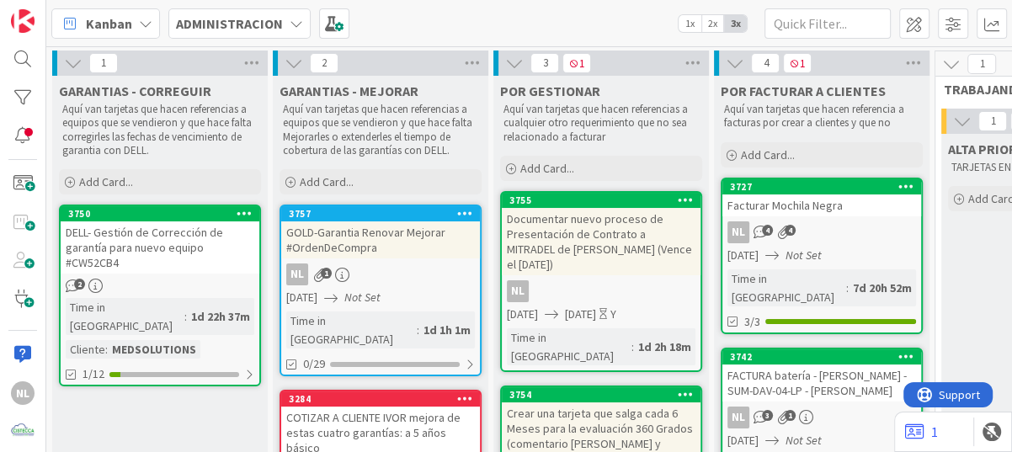
click at [147, 286] on div "2" at bounding box center [160, 286] width 199 height 14
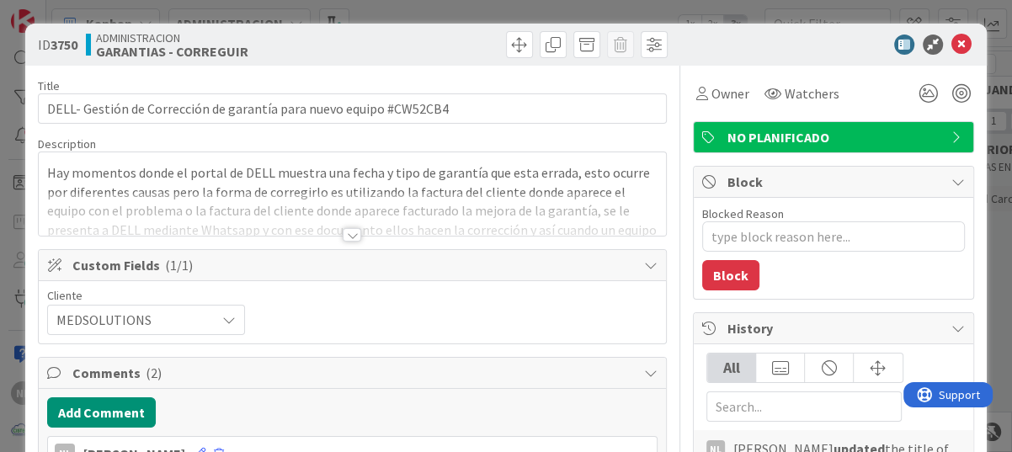
type textarea "x"
click at [951, 44] on icon at bounding box center [961, 45] width 20 height 20
